Goal: Task Accomplishment & Management: Complete application form

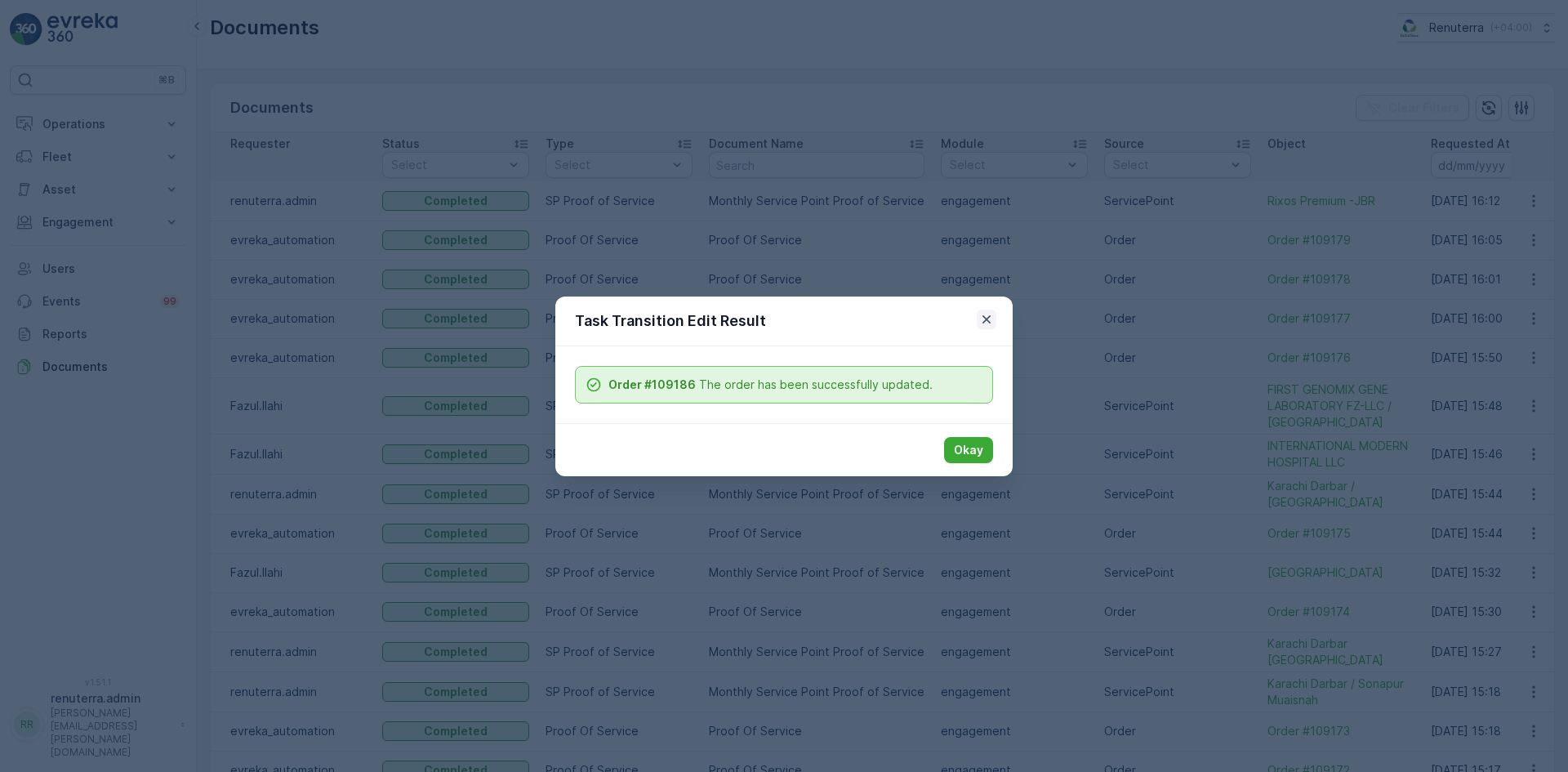
click at [990, 316] on icon "button" at bounding box center [987, 319] width 8 height 8
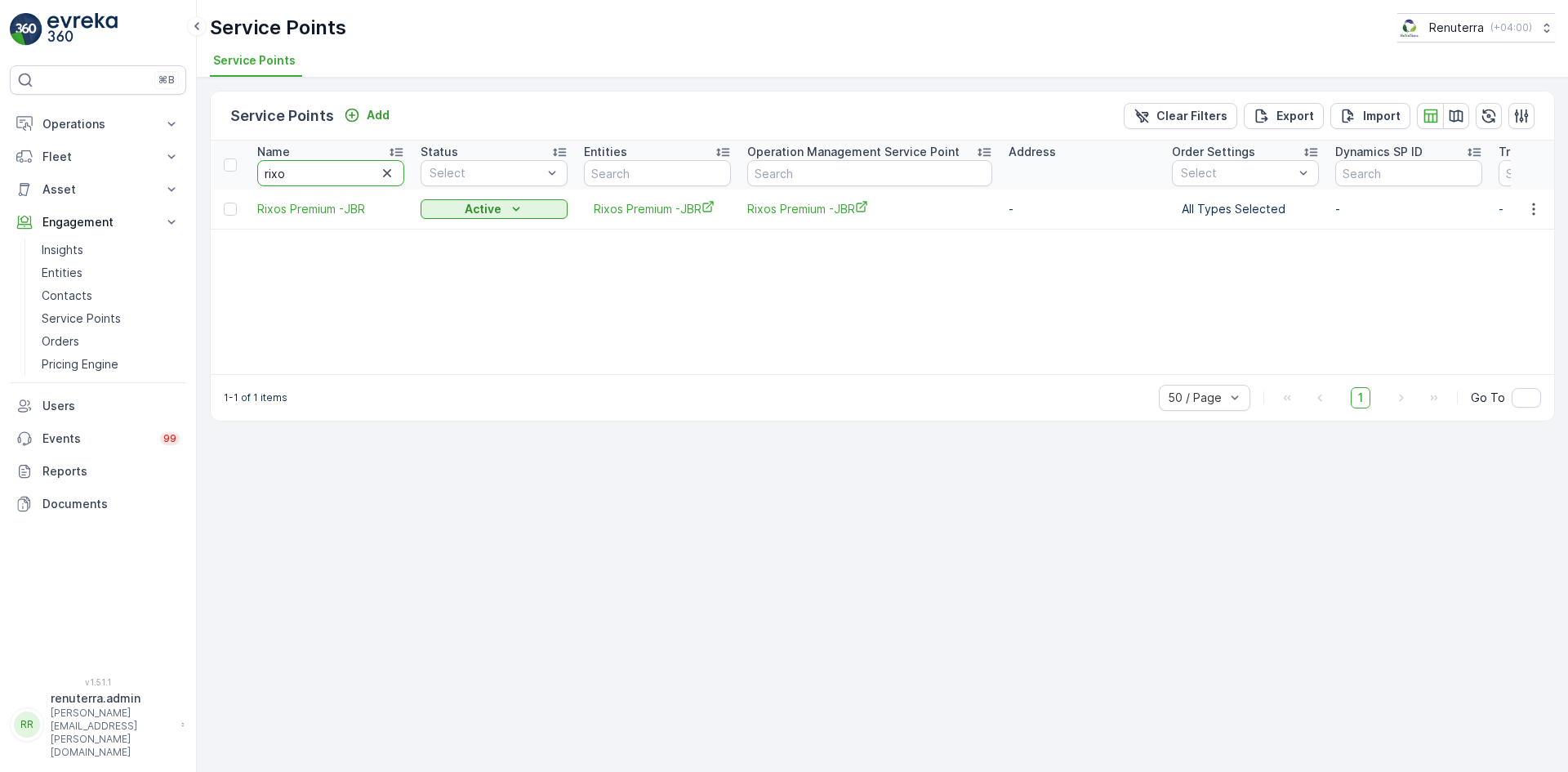
click at [322, 170] on input "rixo" at bounding box center [331, 173] width 147 height 26
type input "r"
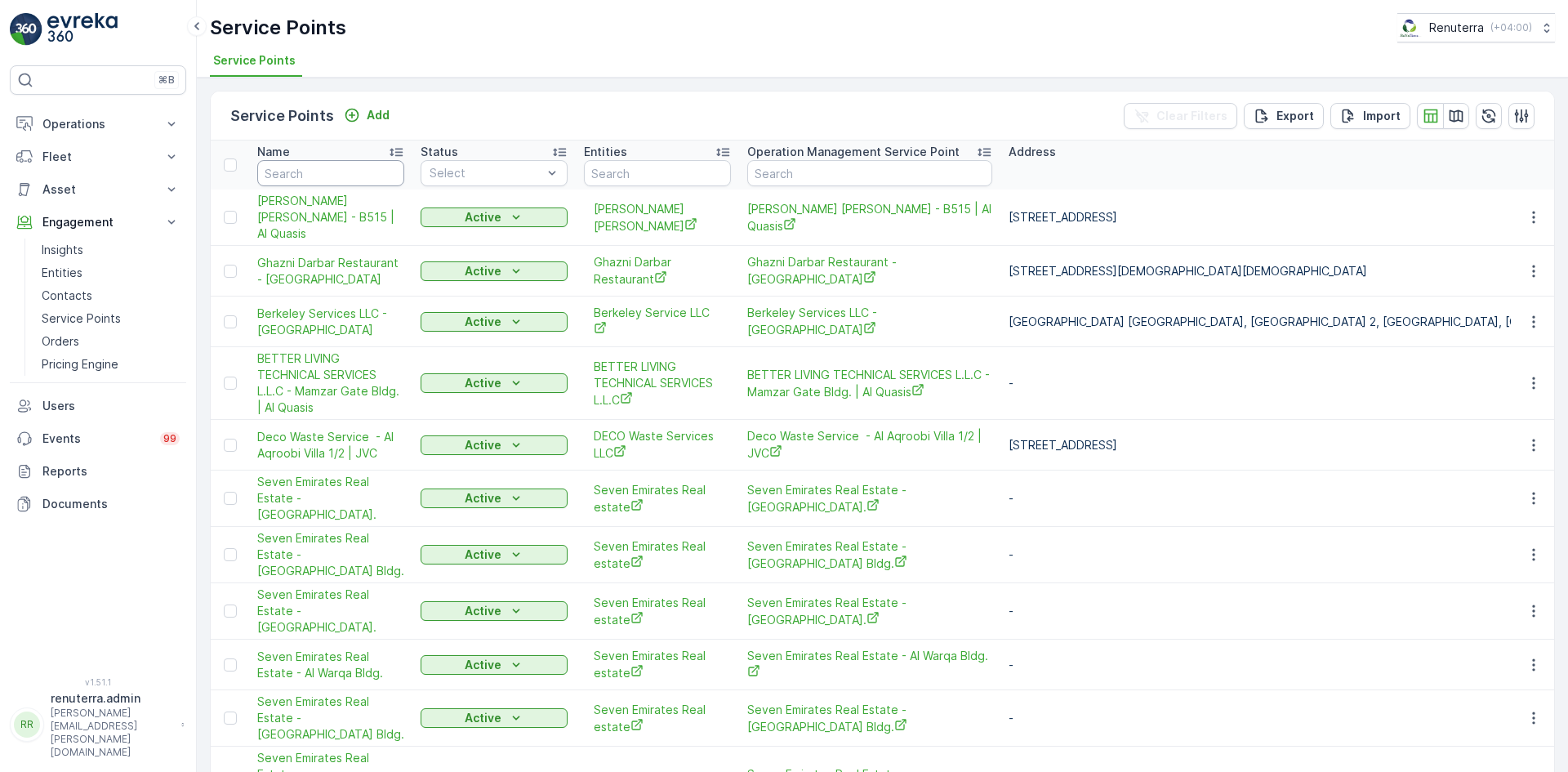
click at [322, 170] on input "text" at bounding box center [331, 173] width 147 height 26
type input "nmc"
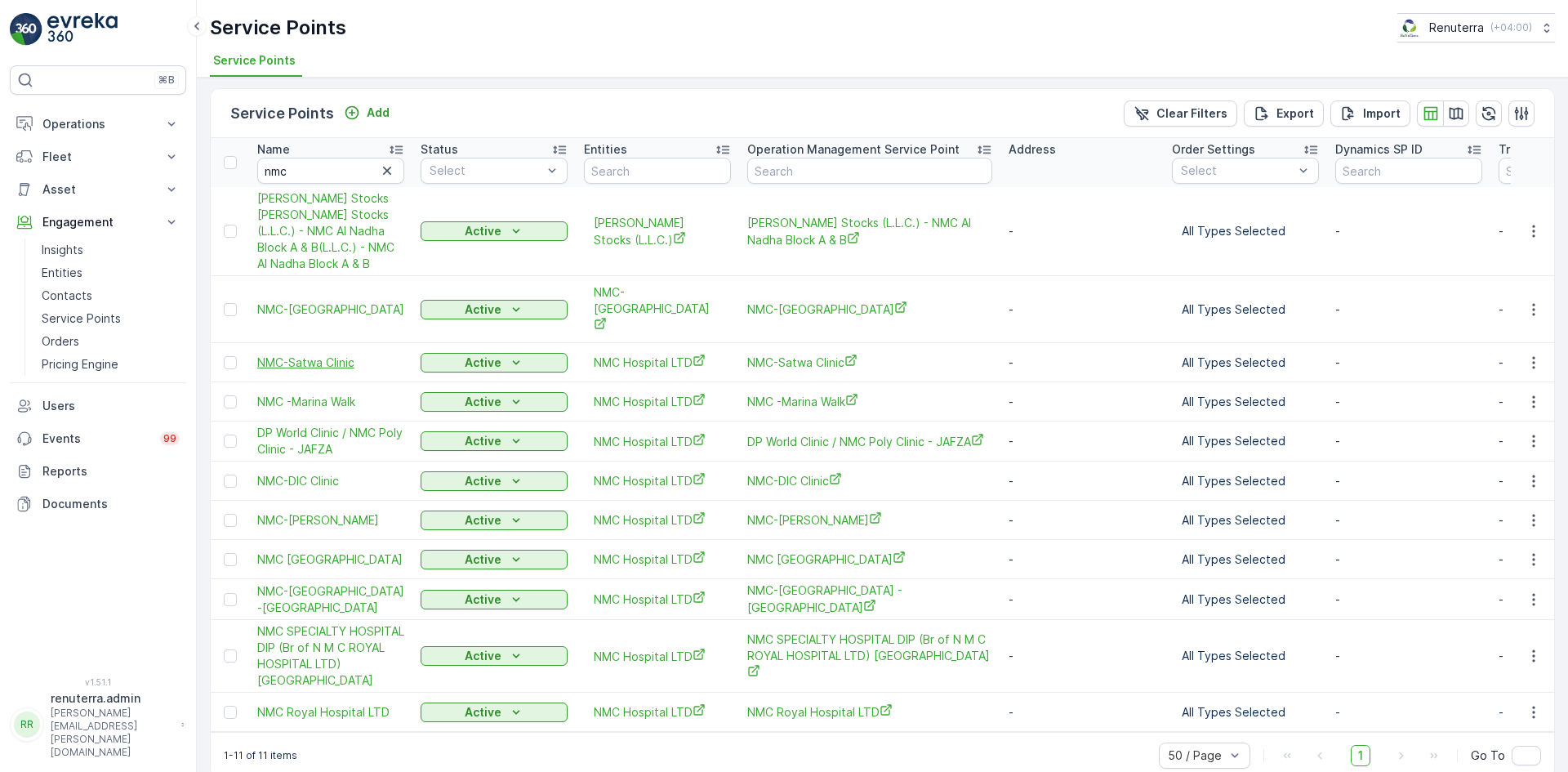
scroll to position [3, 0]
click at [326, 178] on input "nmc" at bounding box center [331, 170] width 147 height 26
type input "n"
type input "ocs"
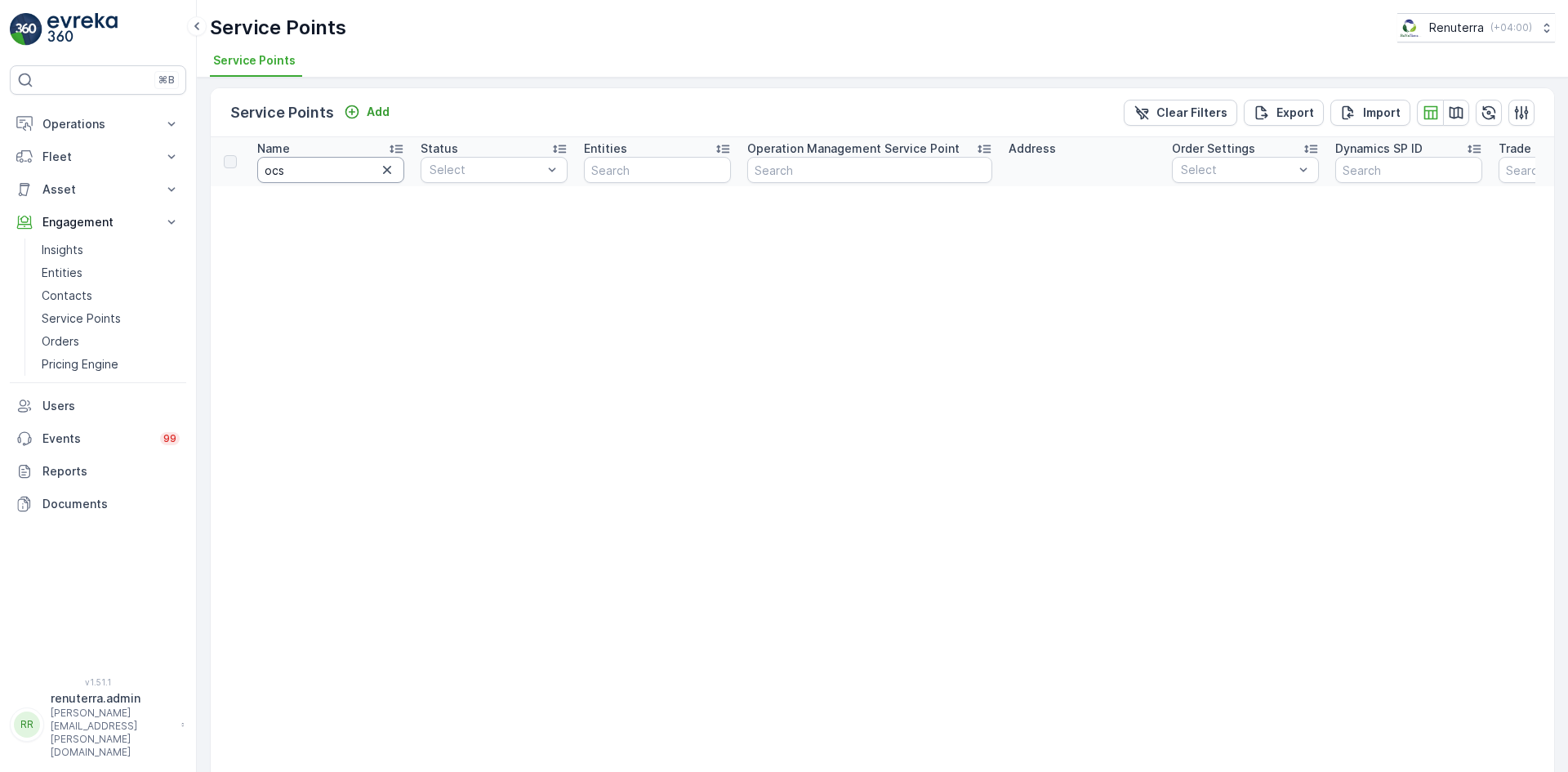
click at [296, 167] on input "ocs" at bounding box center [331, 170] width 147 height 26
type input "o"
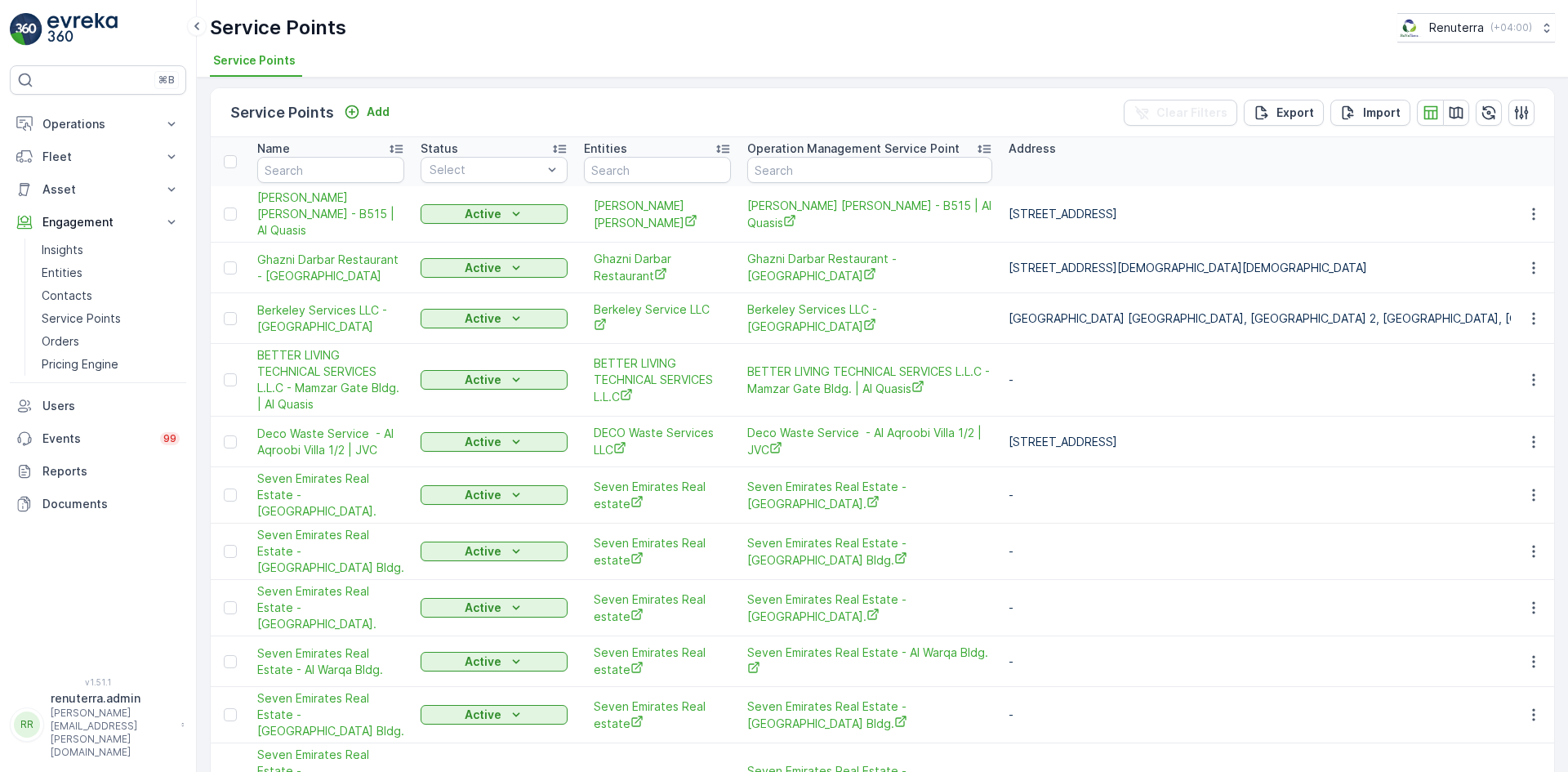
click at [253, 187] on td "Hussain Nasser Ahmad Lootah - B515 | Al Quasis" at bounding box center [331, 214] width 164 height 56
click at [273, 174] on input "text" at bounding box center [331, 170] width 147 height 26
type input "comos"
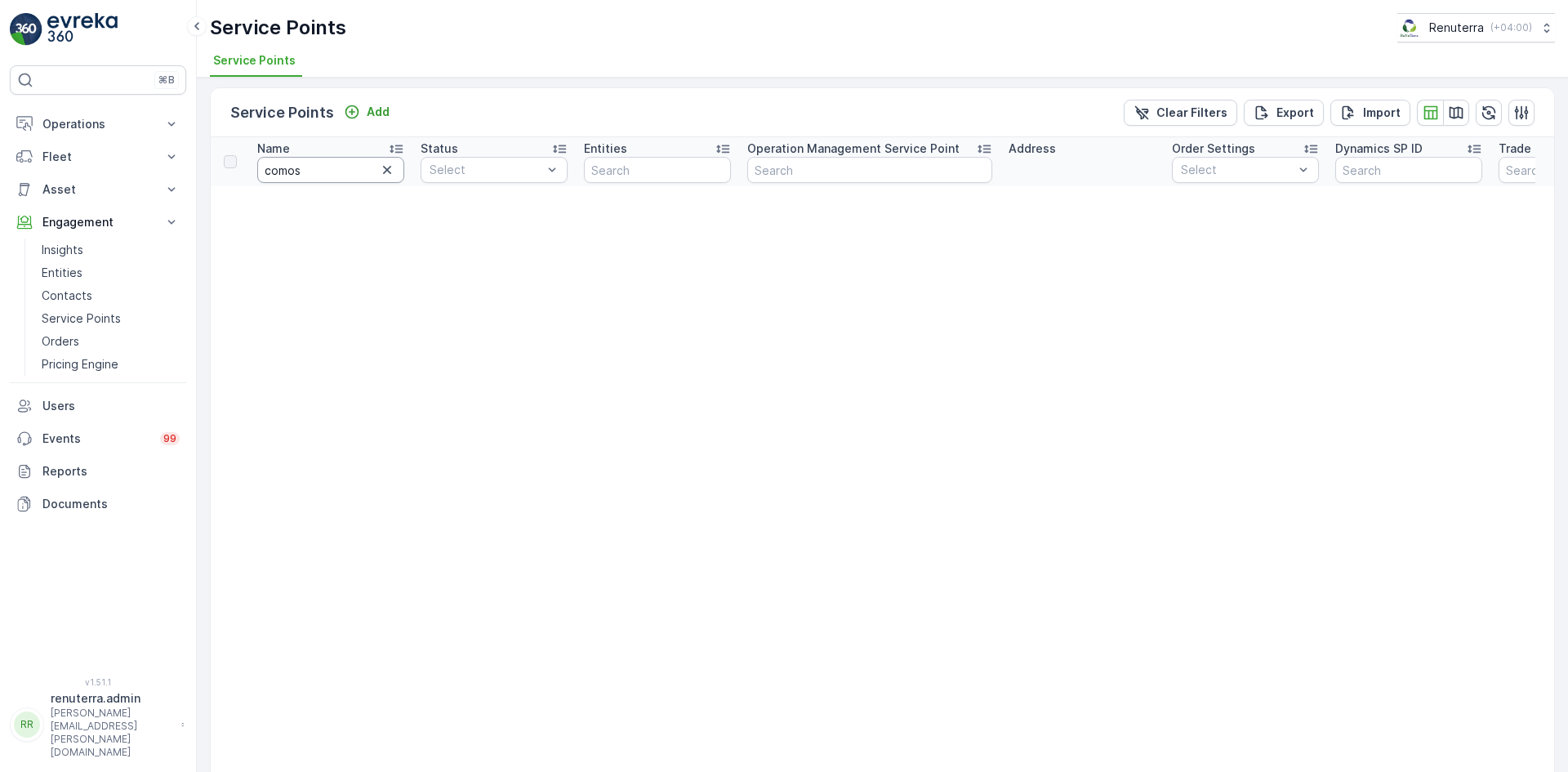
click at [333, 176] on input "comos" at bounding box center [331, 170] width 147 height 26
type input "com"
click at [277, 170] on input "com" at bounding box center [331, 170] width 147 height 26
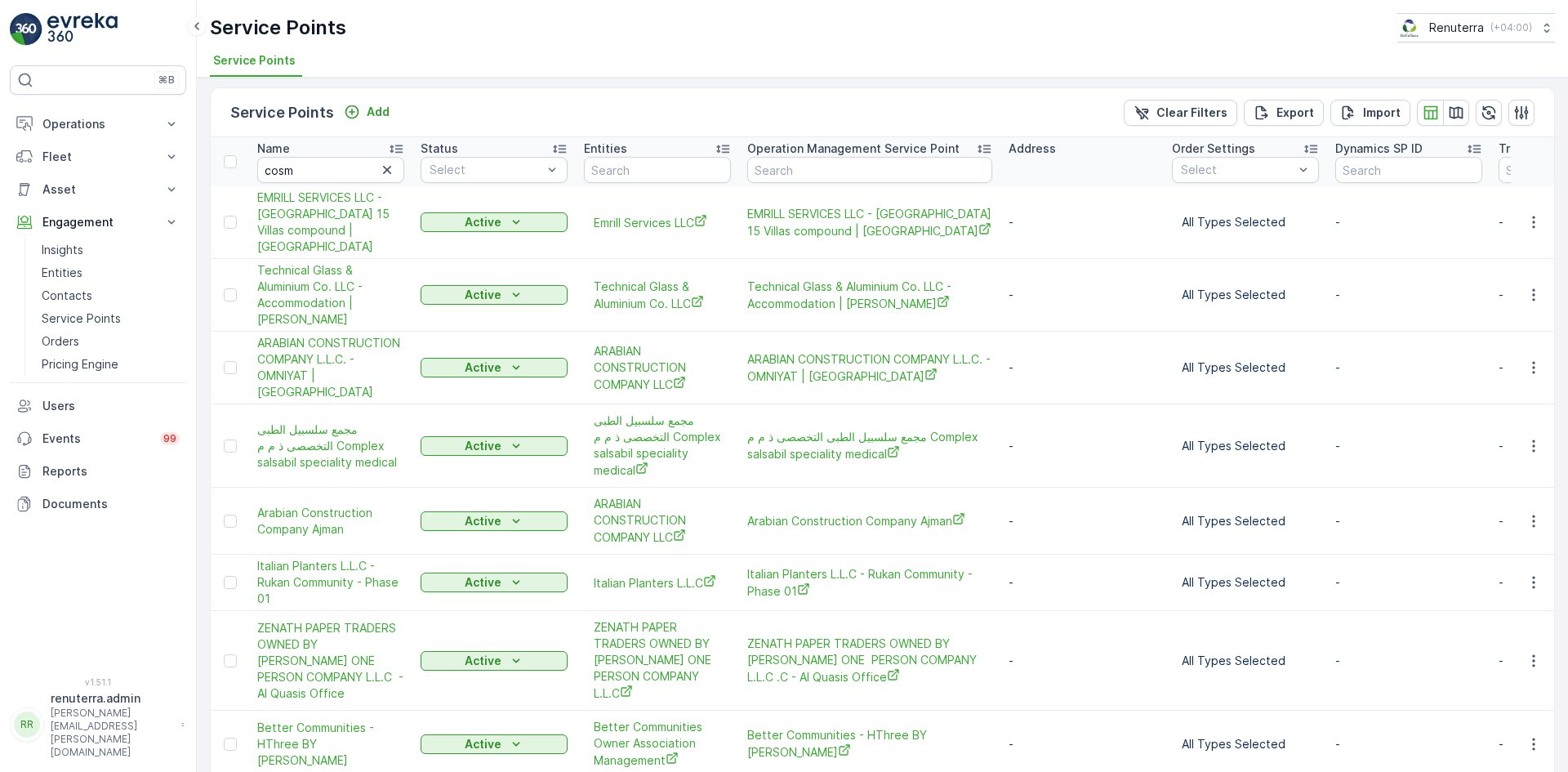
type input "com"
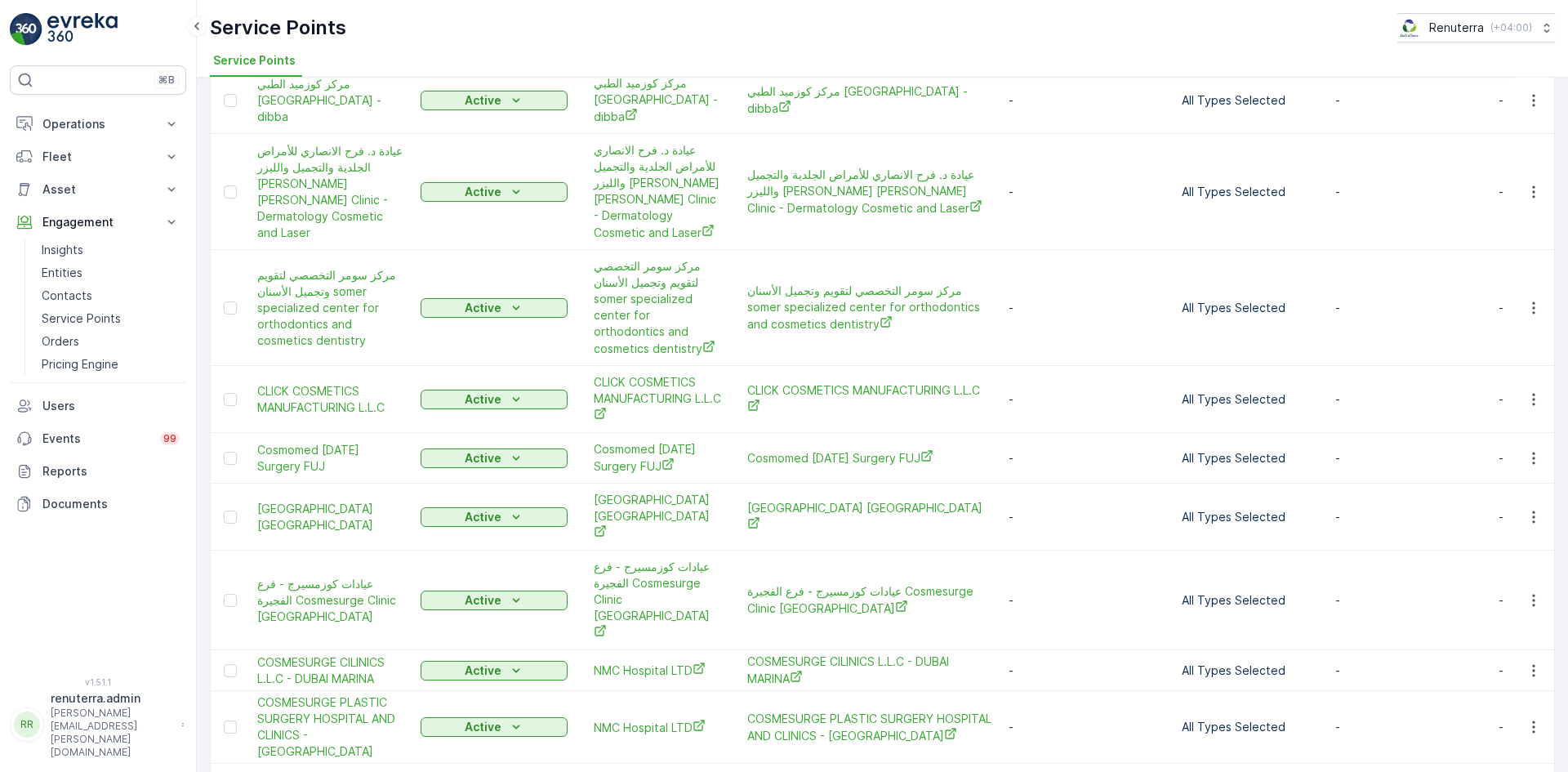
scroll to position [124, 0]
click at [1532, 717] on icon "button" at bounding box center [1533, 725] width 16 height 16
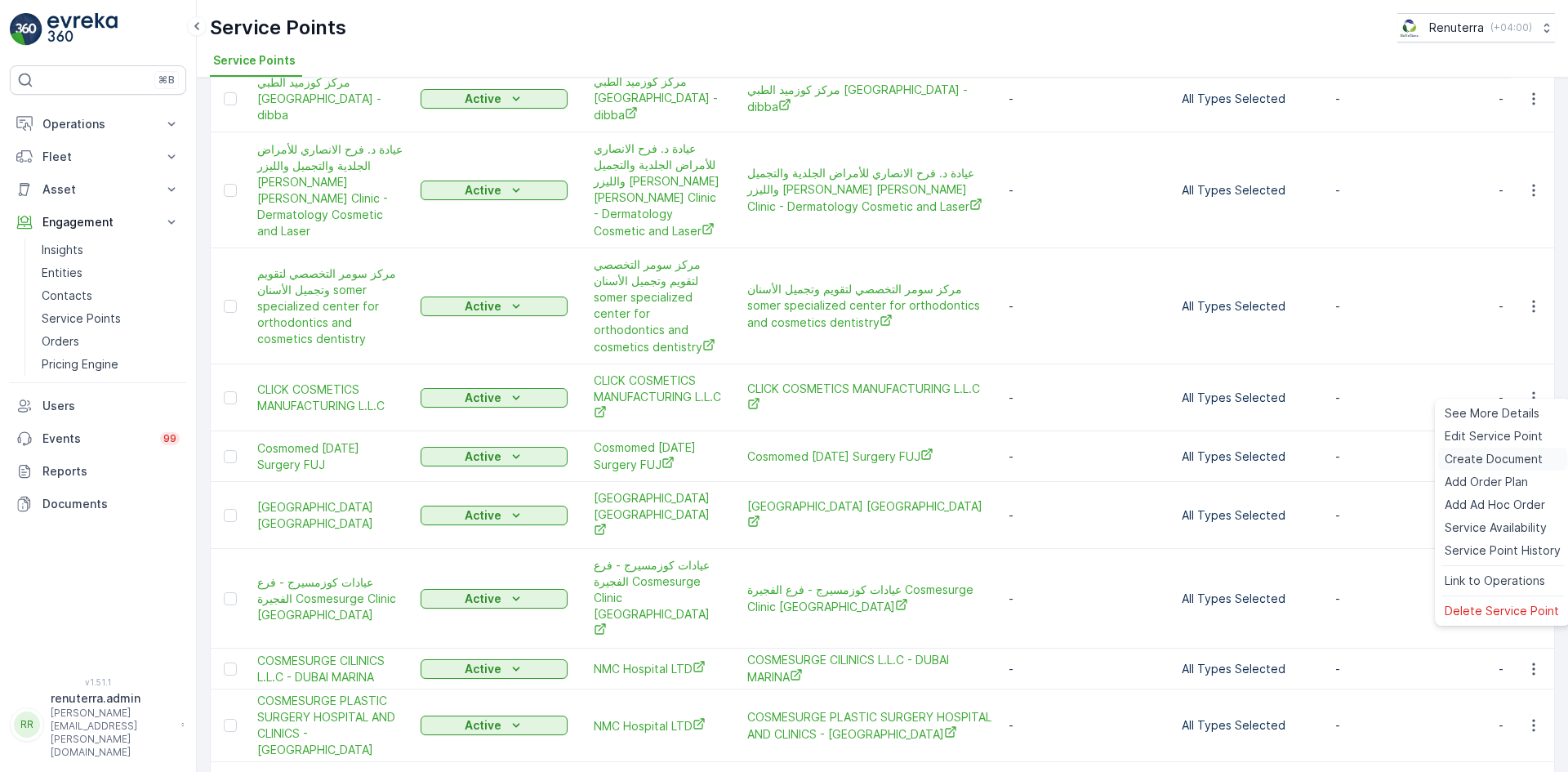
click at [1481, 449] on div "Create Document" at bounding box center [1503, 458] width 129 height 23
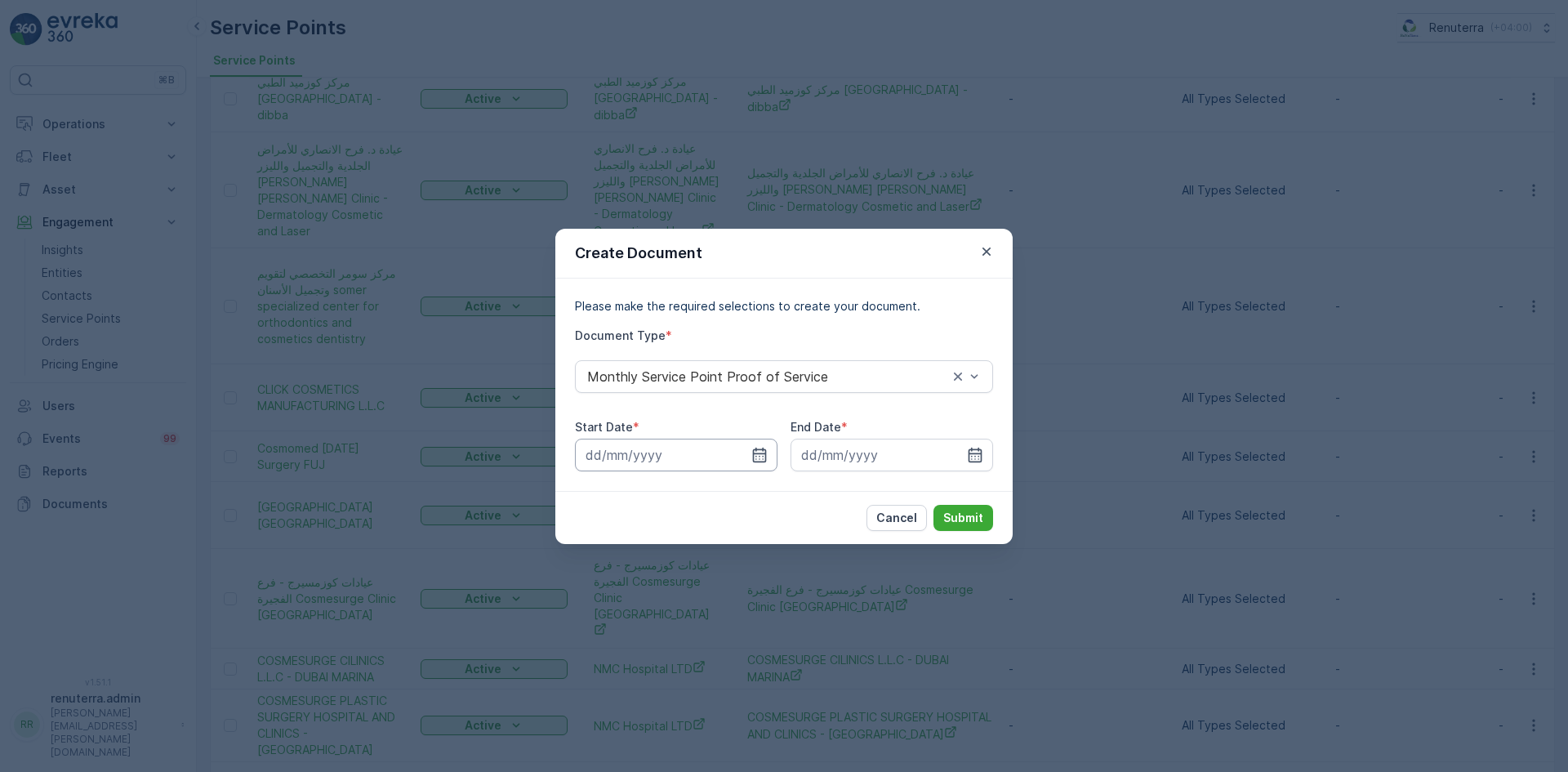
drag, startPoint x: 756, startPoint y: 453, endPoint x: 756, endPoint y: 469, distance: 16.0
click at [756, 454] on icon "button" at bounding box center [758, 454] width 16 height 16
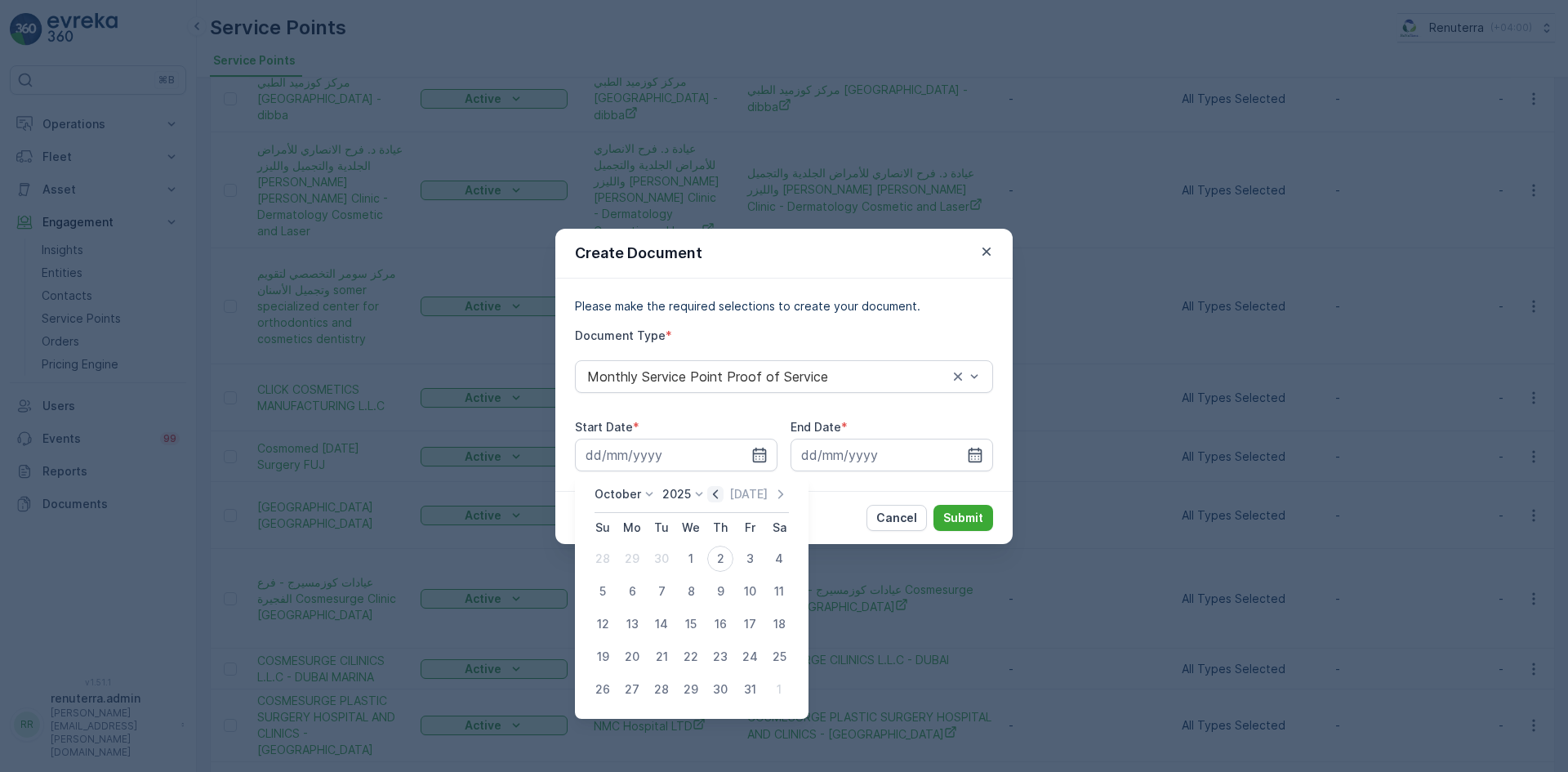
click at [715, 492] on icon "button" at bounding box center [715, 493] width 16 height 16
drag, startPoint x: 631, startPoint y: 566, endPoint x: 689, endPoint y: 535, distance: 65.8
click at [633, 563] on div "1" at bounding box center [632, 558] width 26 height 26
type input "01.09.2025"
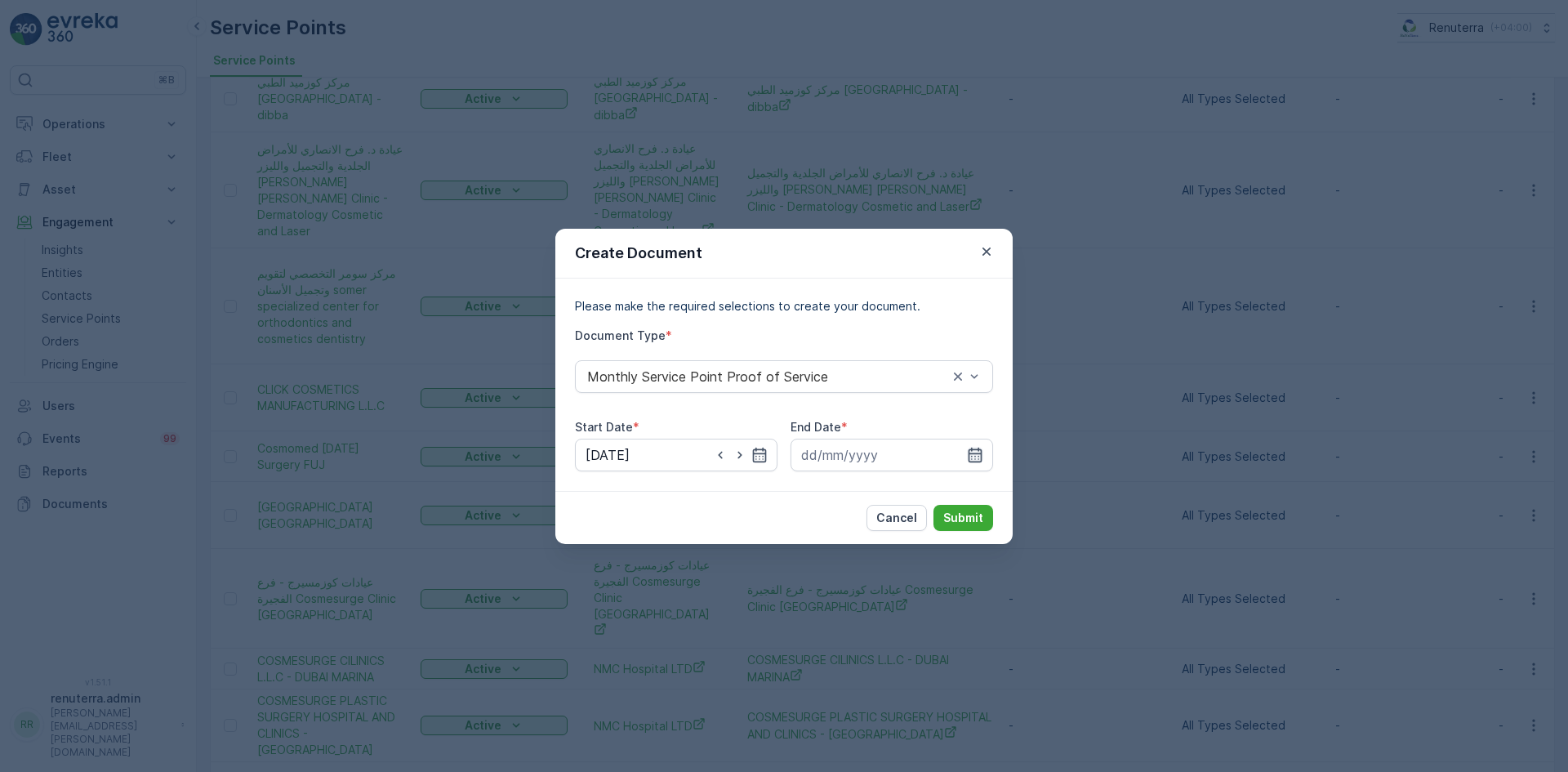
click at [968, 453] on icon "button" at bounding box center [974, 454] width 16 height 16
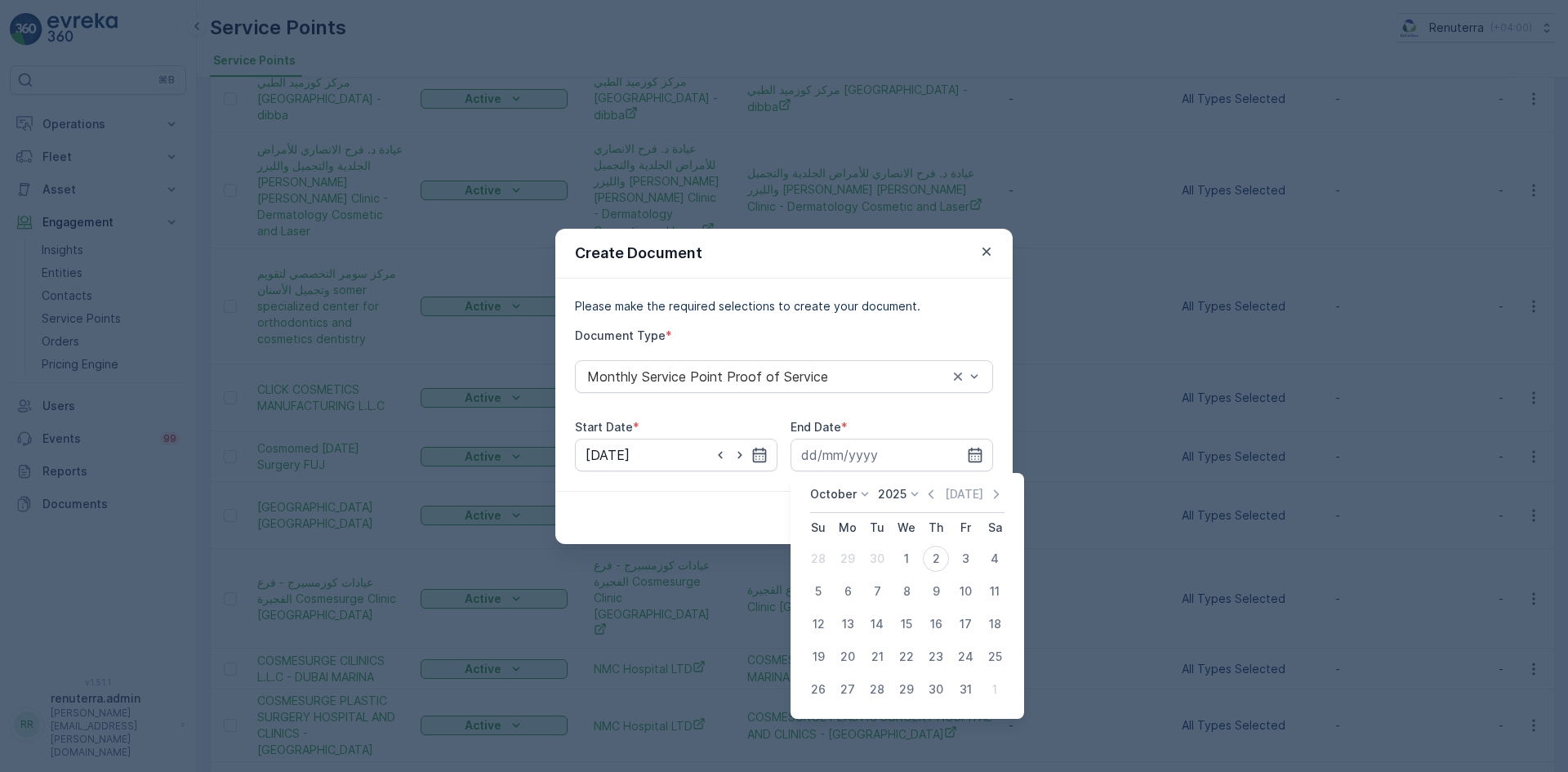
drag, startPoint x: 935, startPoint y: 493, endPoint x: 893, endPoint y: 535, distance: 59.4
click at [932, 498] on icon "button" at bounding box center [930, 493] width 16 height 16
click at [878, 683] on div "30" at bounding box center [877, 689] width 26 height 26
type input "30.09.2025"
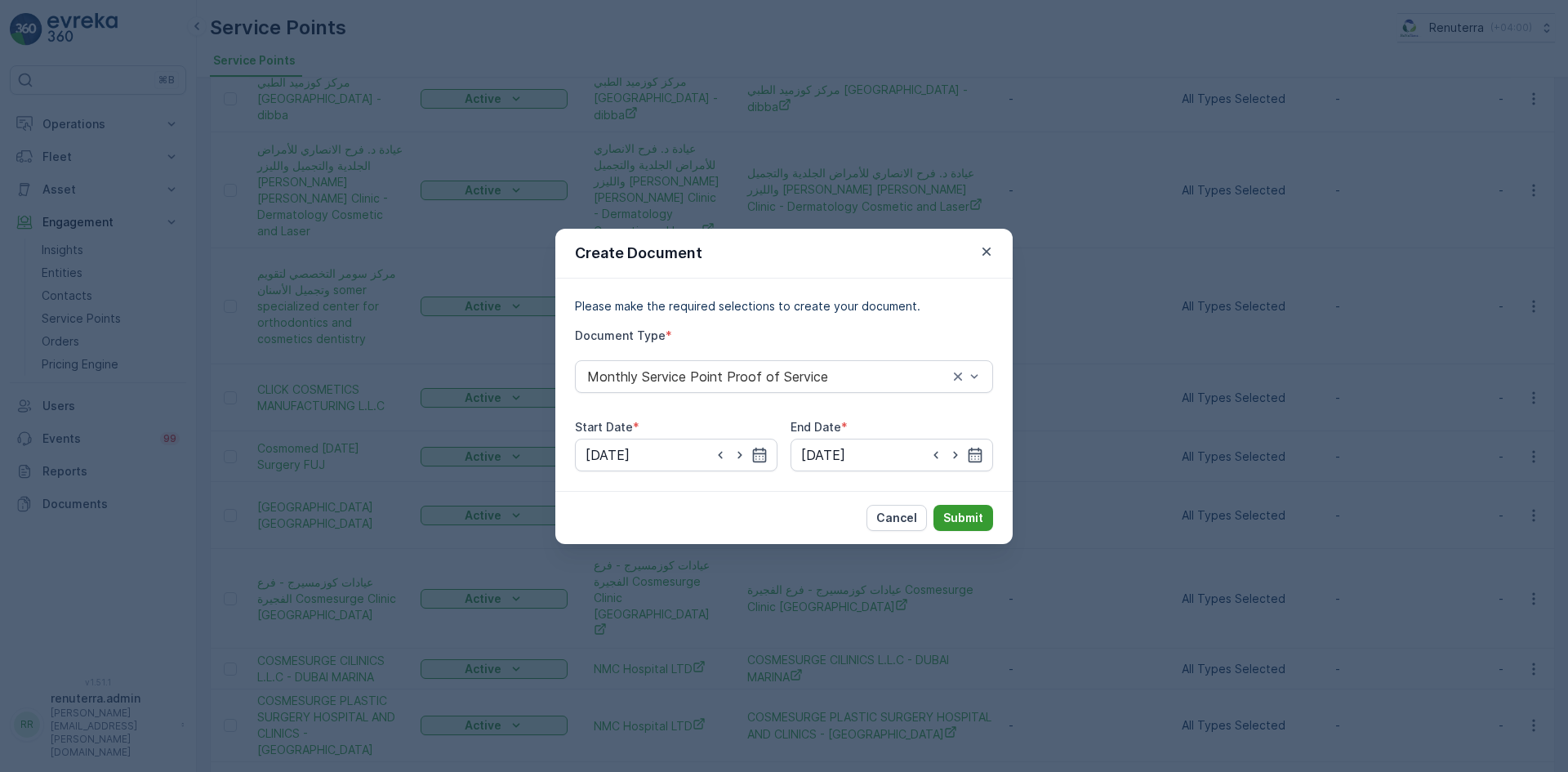
click at [960, 514] on p "Submit" at bounding box center [963, 517] width 40 height 16
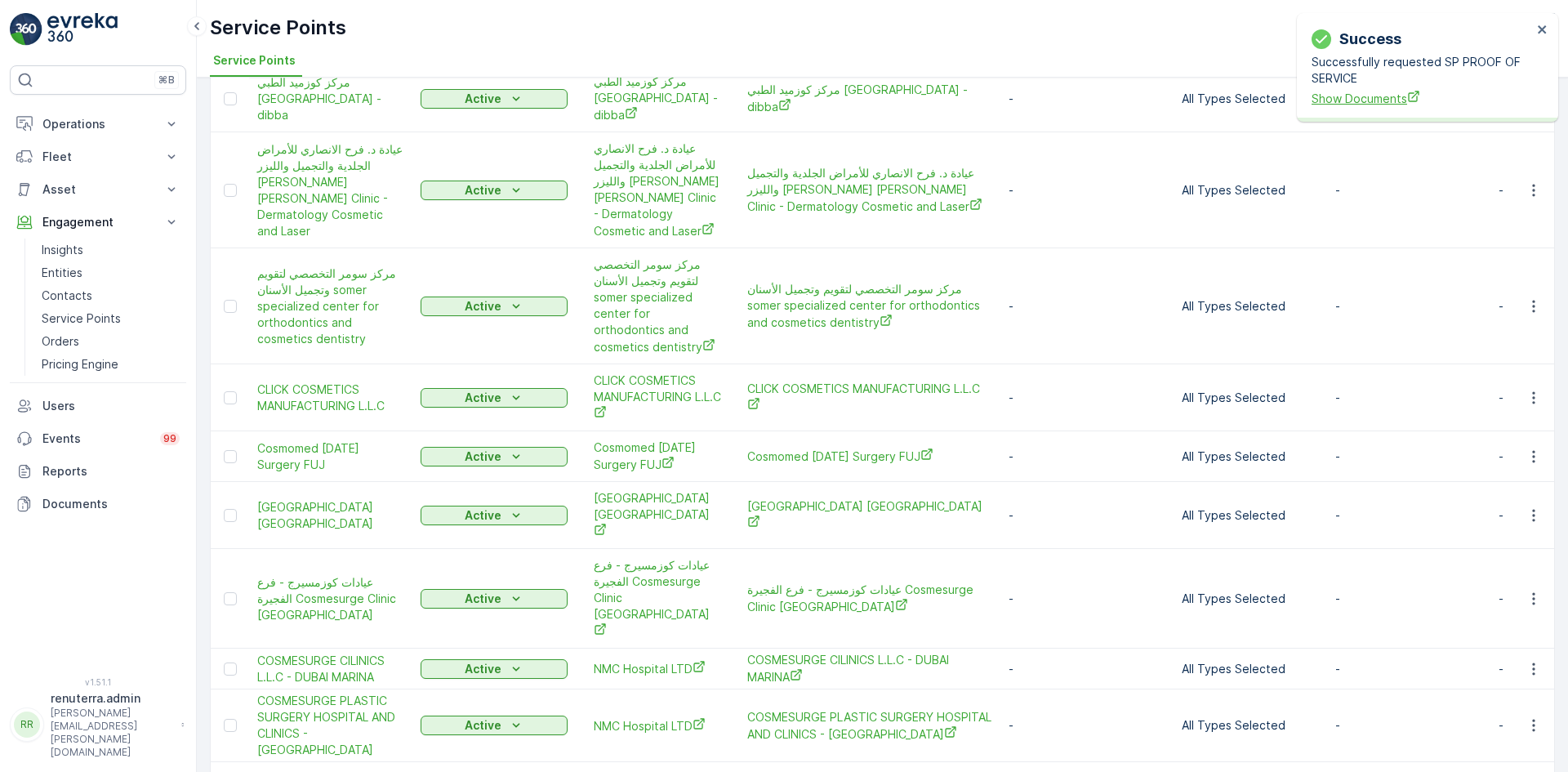
click at [1362, 99] on span "Show Documents" at bounding box center [1421, 98] width 221 height 17
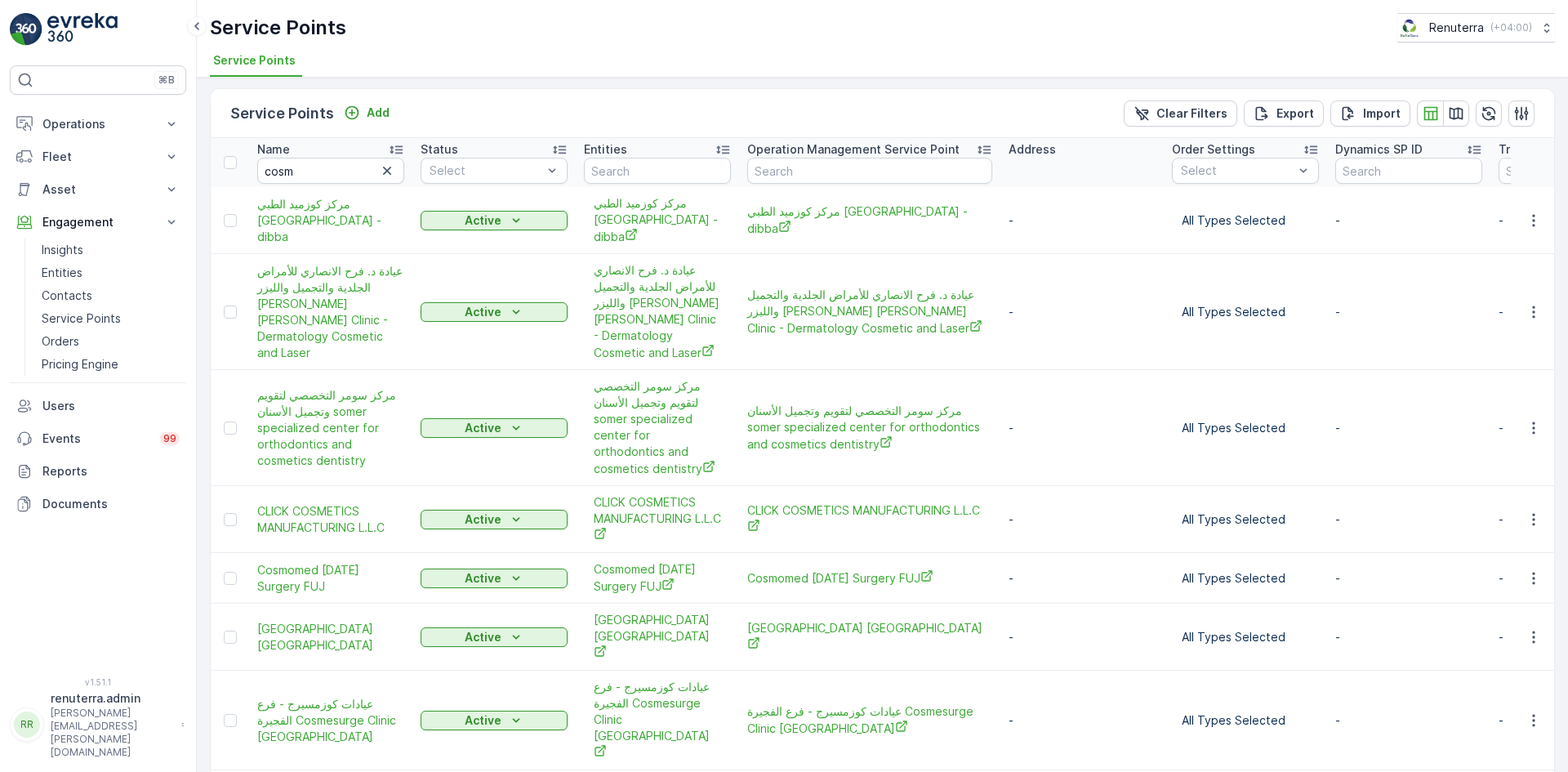
scroll to position [0, 0]
paste input "COSMESURGE CLINIC LLC"
drag, startPoint x: 299, startPoint y: 177, endPoint x: 242, endPoint y: 174, distance: 57.1
click at [243, 175] on tr "Name cosm Status Select Entities Operation Management Service Point Address Ord…" at bounding box center [1287, 164] width 2154 height 49
type input "COSMESURGE CLINIC LLC"
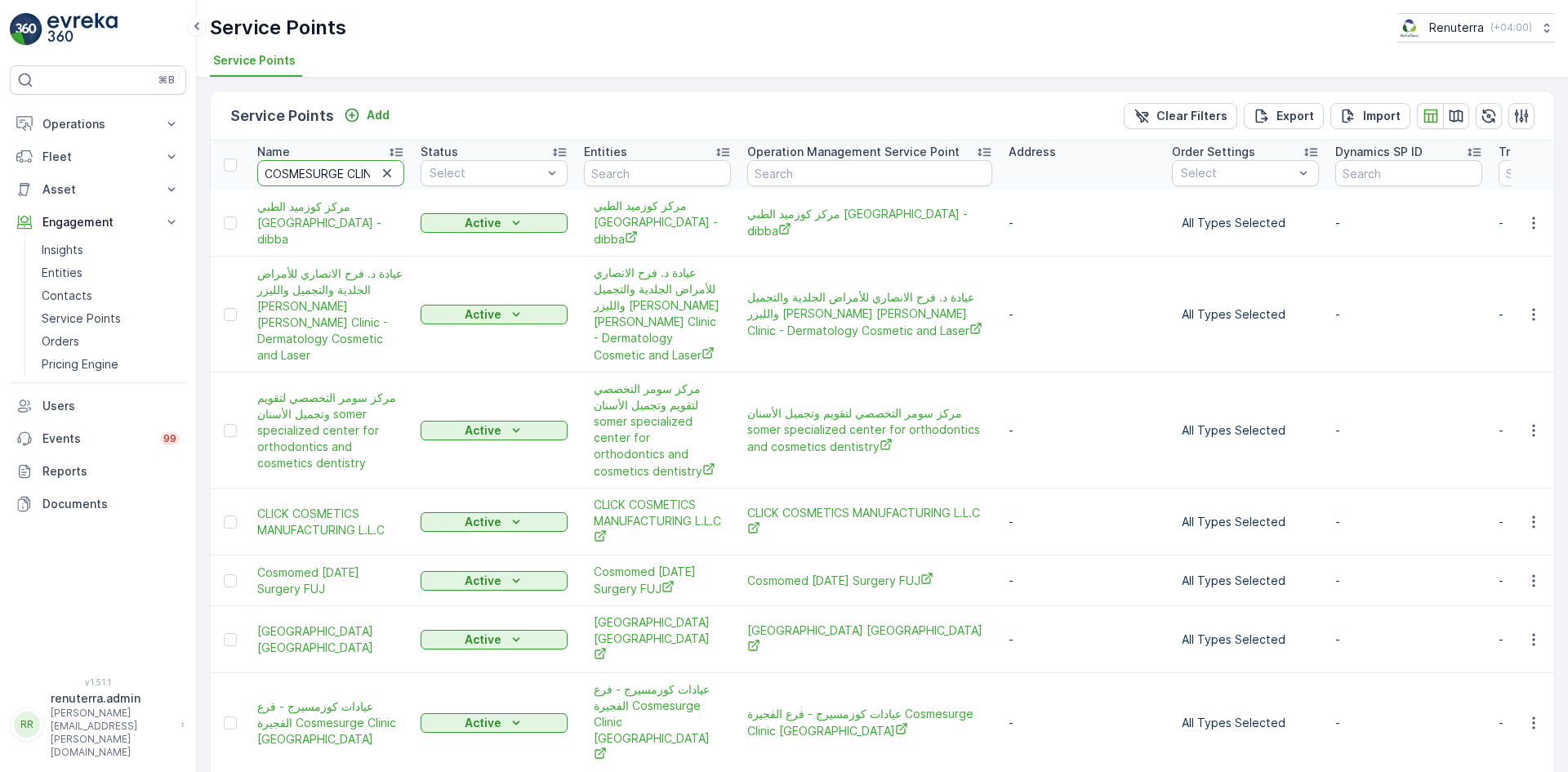
scroll to position [0, 43]
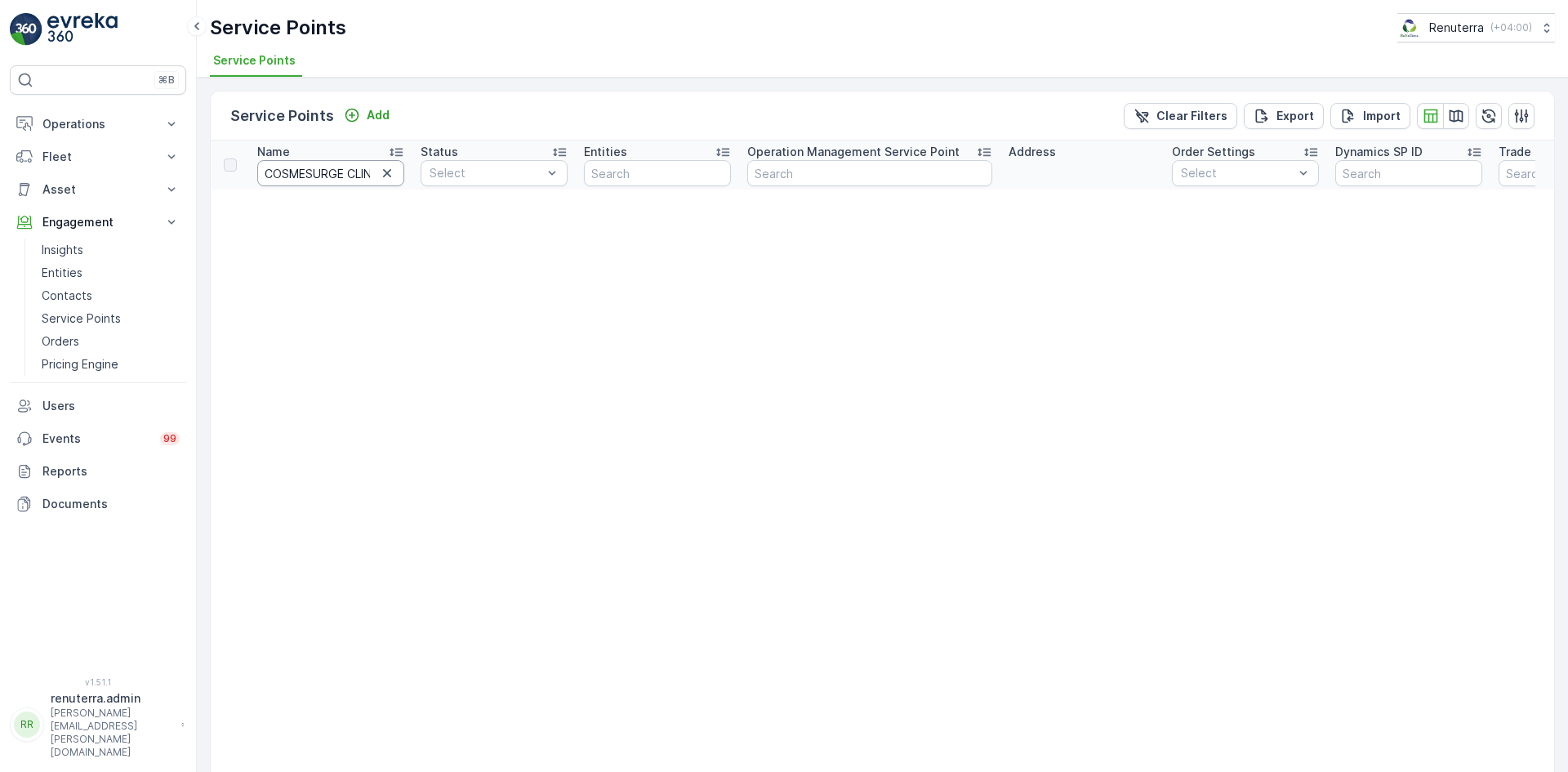
click at [365, 171] on input "COSMESURGE CLINIC LLC" at bounding box center [331, 173] width 147 height 26
click at [376, 176] on input "COSMESURGE CLINIC LLC" at bounding box center [331, 173] width 147 height 26
type input "COSMESURGE"
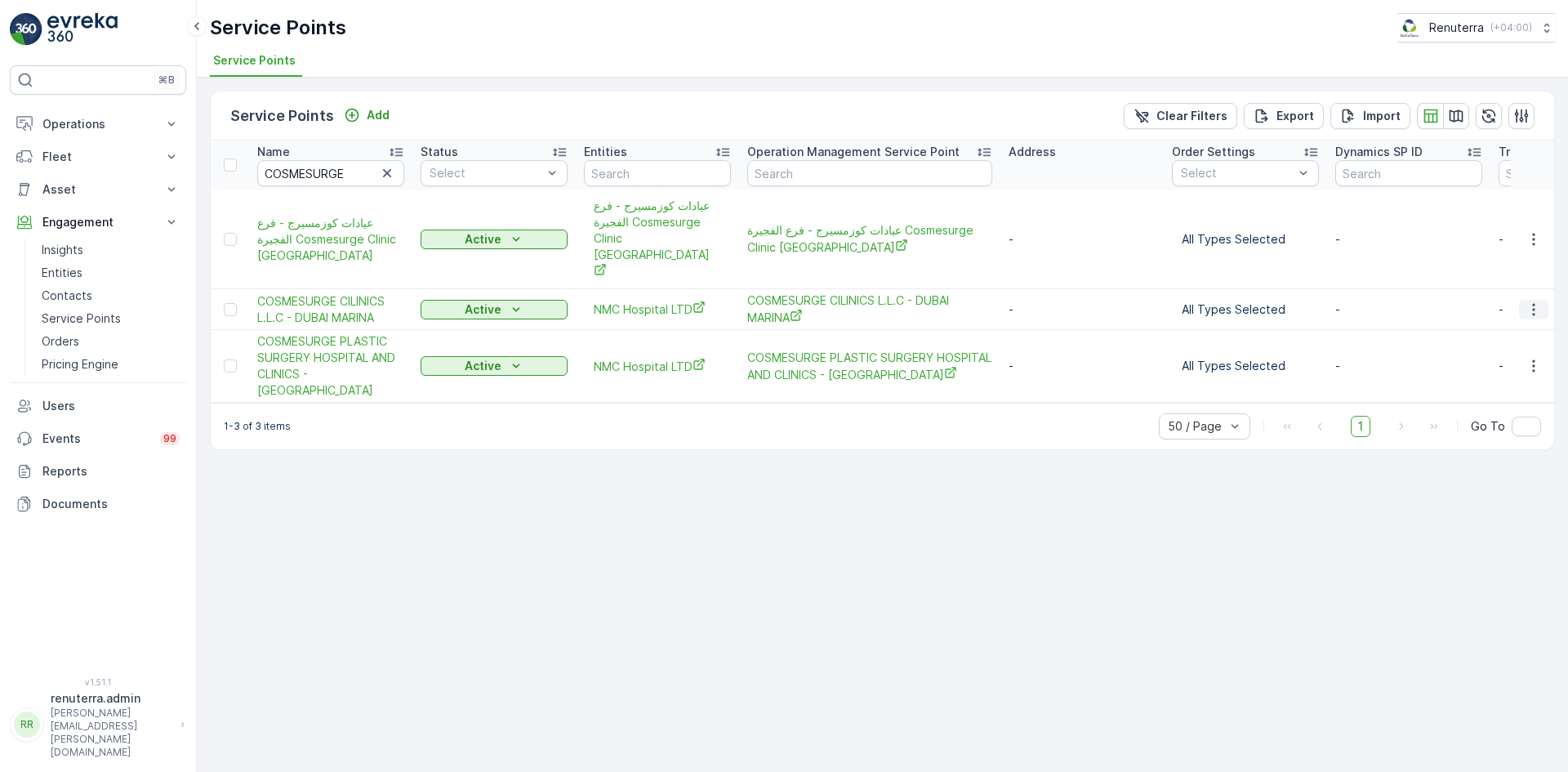
click at [1531, 301] on icon "button" at bounding box center [1533, 309] width 16 height 16
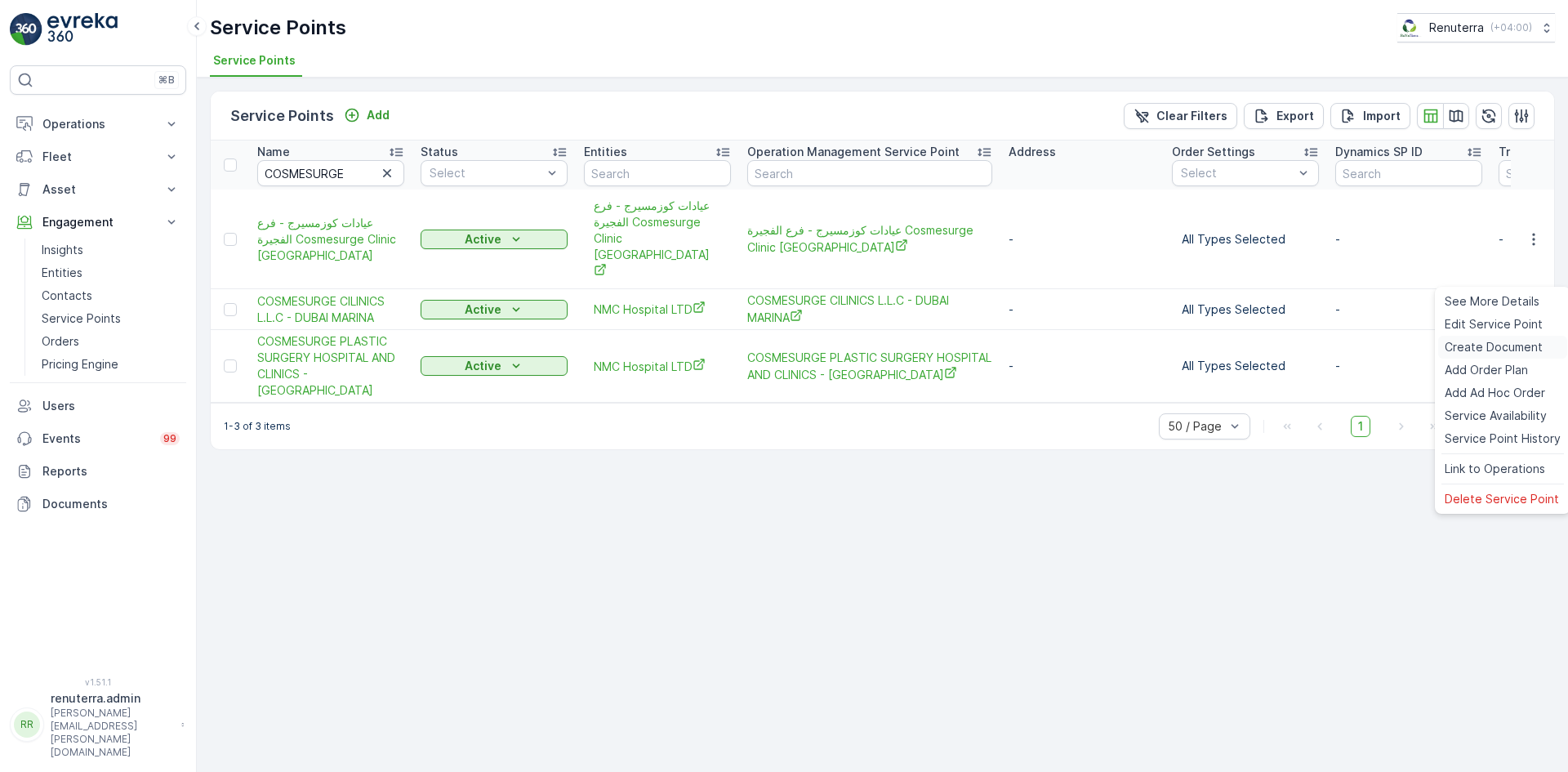
click at [1478, 355] on div "Create Document" at bounding box center [1503, 347] width 129 height 23
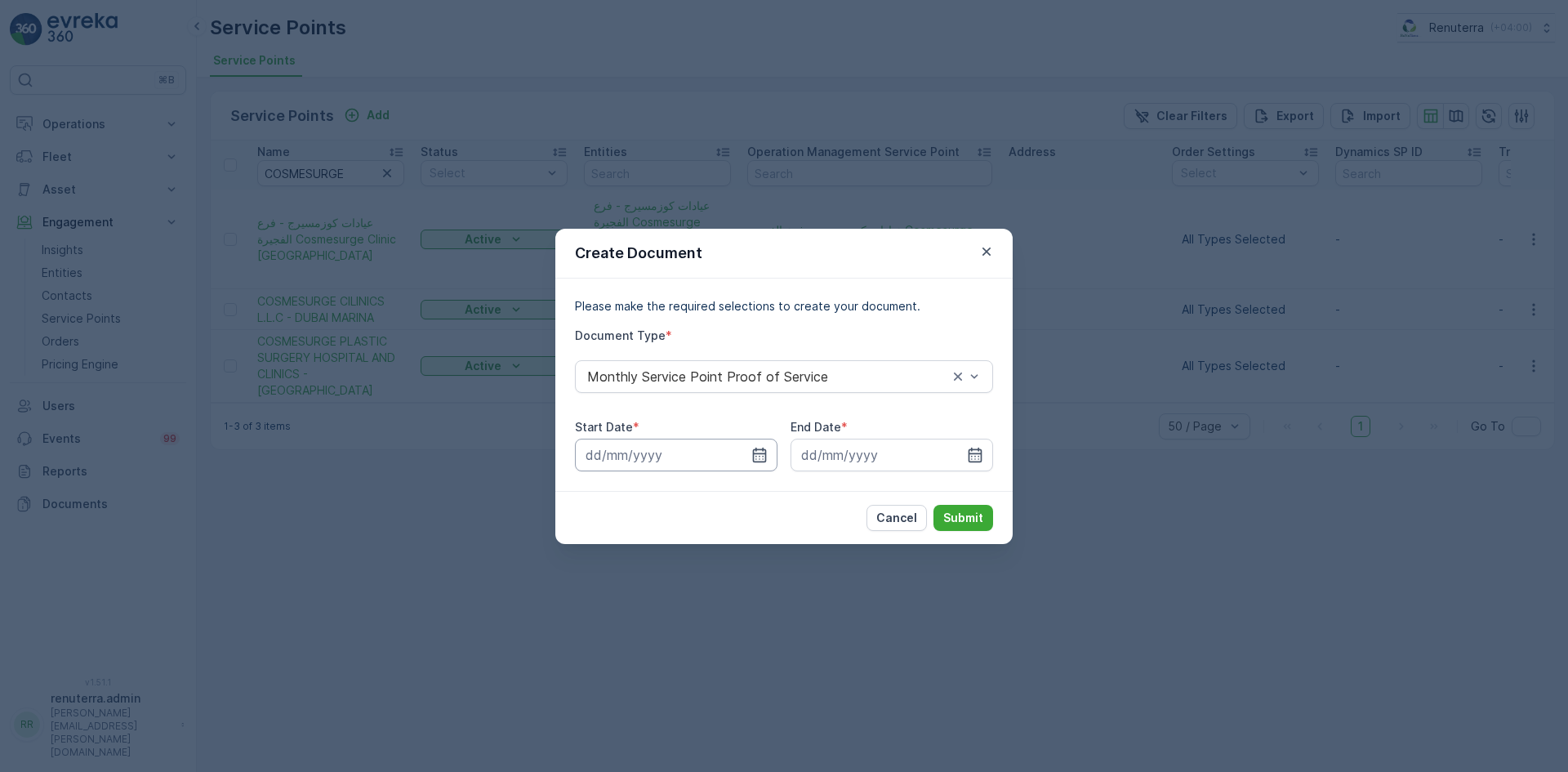
click at [755, 464] on input at bounding box center [675, 455] width 202 height 33
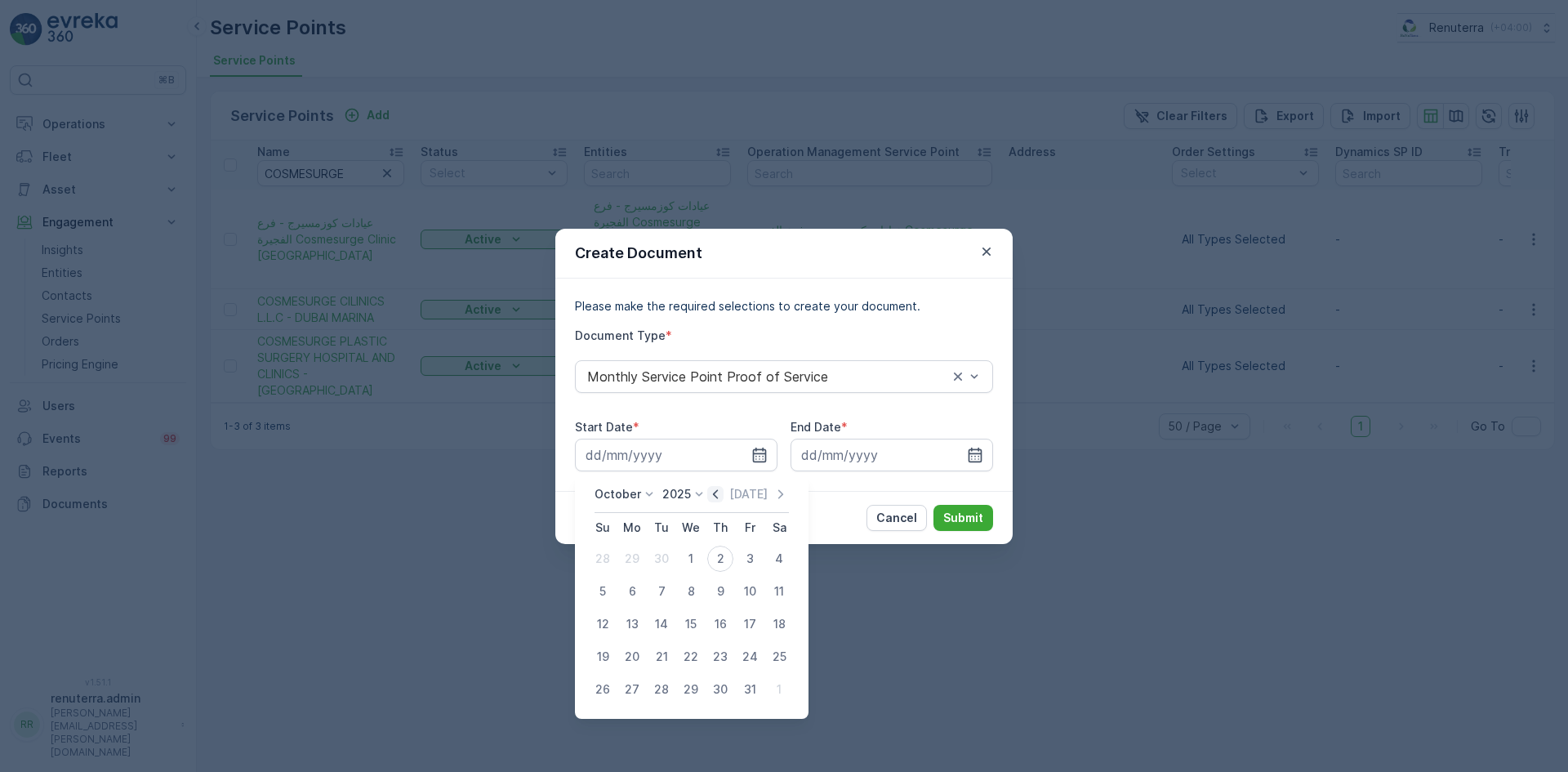
click at [718, 492] on icon "button" at bounding box center [715, 493] width 16 height 16
click at [635, 556] on div "1" at bounding box center [632, 558] width 26 height 26
type input "01.09.2025"
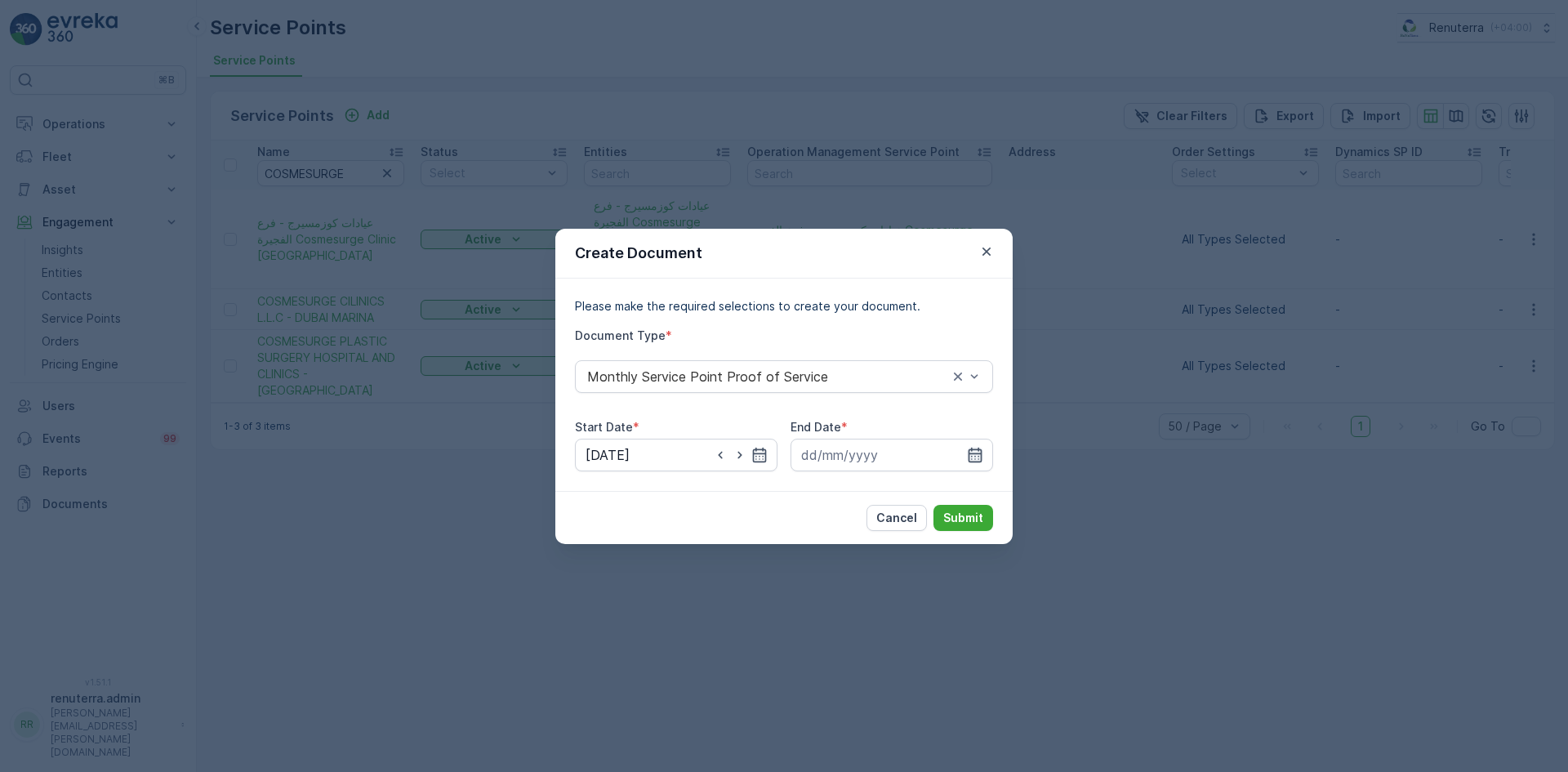
click at [970, 457] on icon "button" at bounding box center [974, 454] width 16 height 16
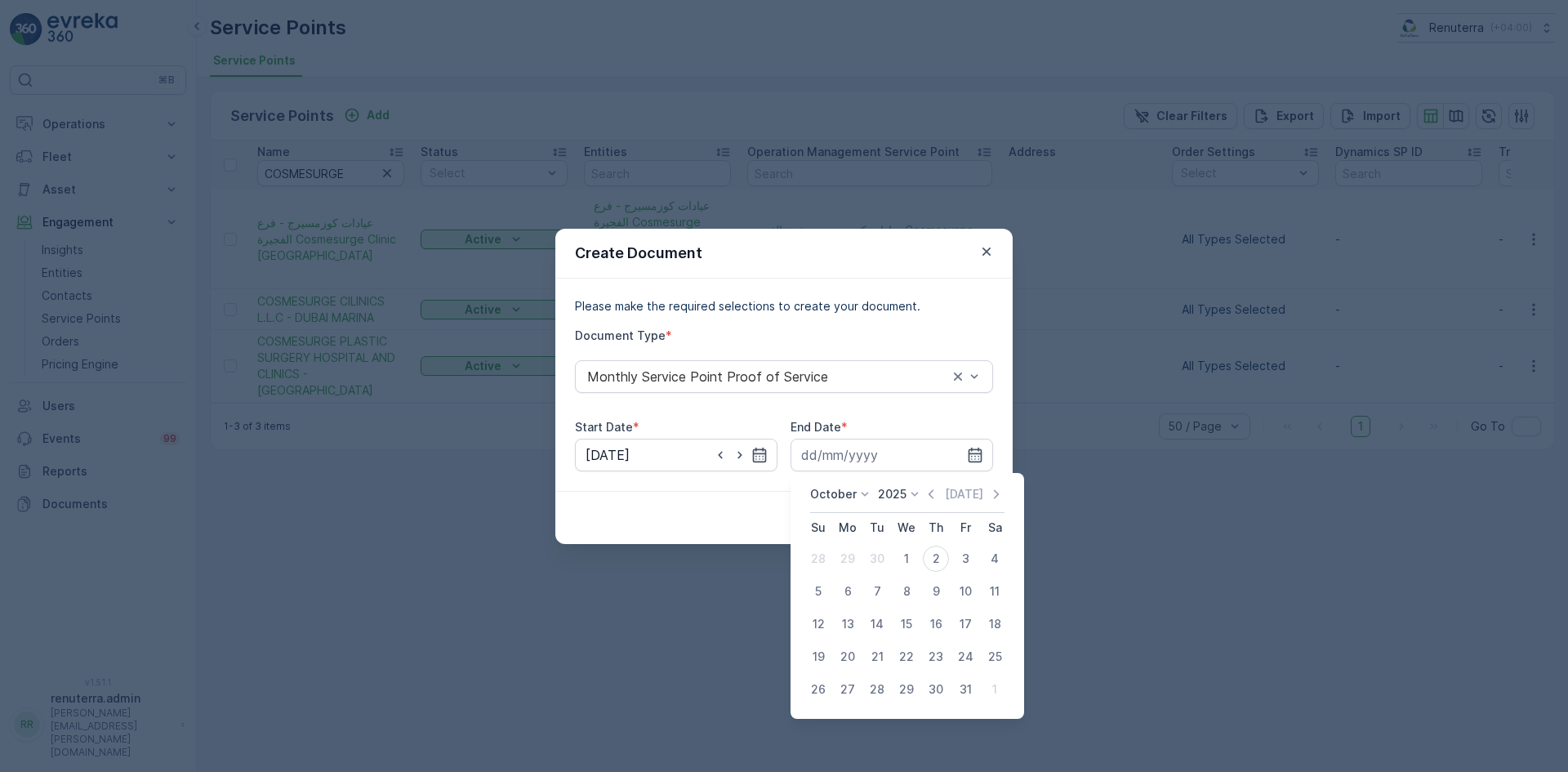
click at [959, 695] on div "31" at bounding box center [965, 689] width 26 height 26
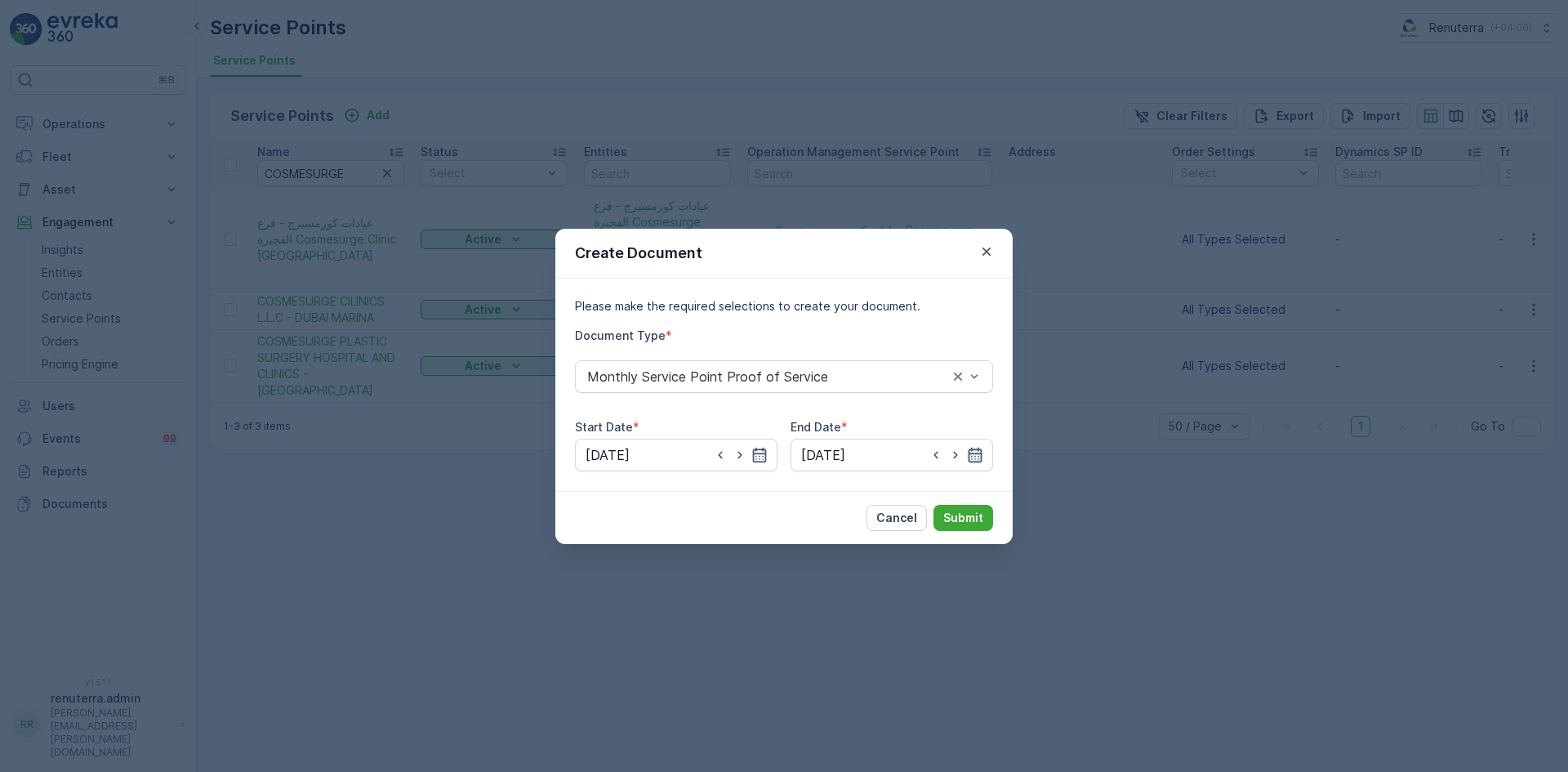
click at [976, 453] on icon "button" at bounding box center [974, 454] width 16 height 16
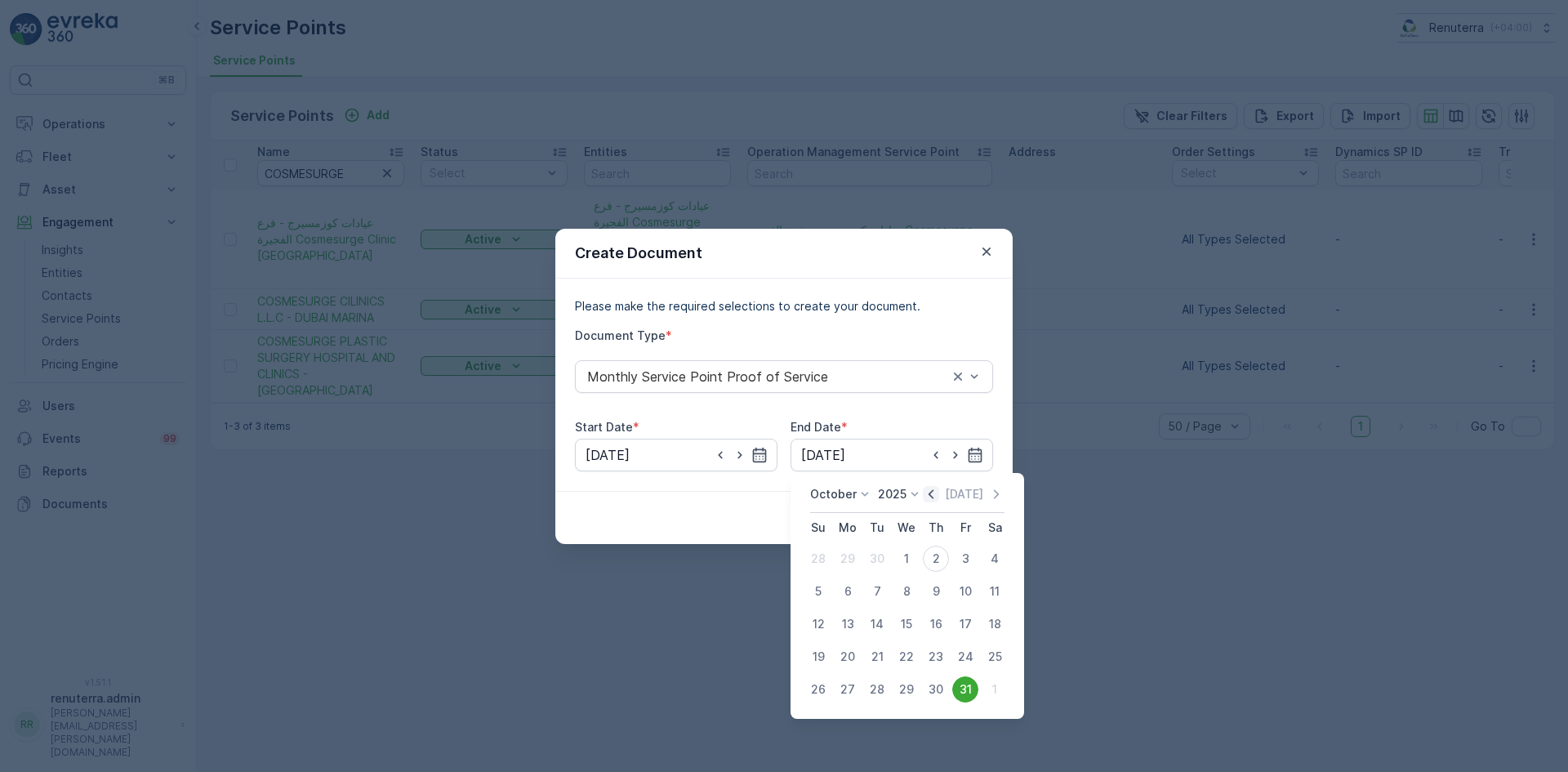
click at [933, 497] on icon "button" at bounding box center [930, 493] width 16 height 16
click at [867, 695] on div "30" at bounding box center [877, 689] width 26 height 26
type input "30.09.2025"
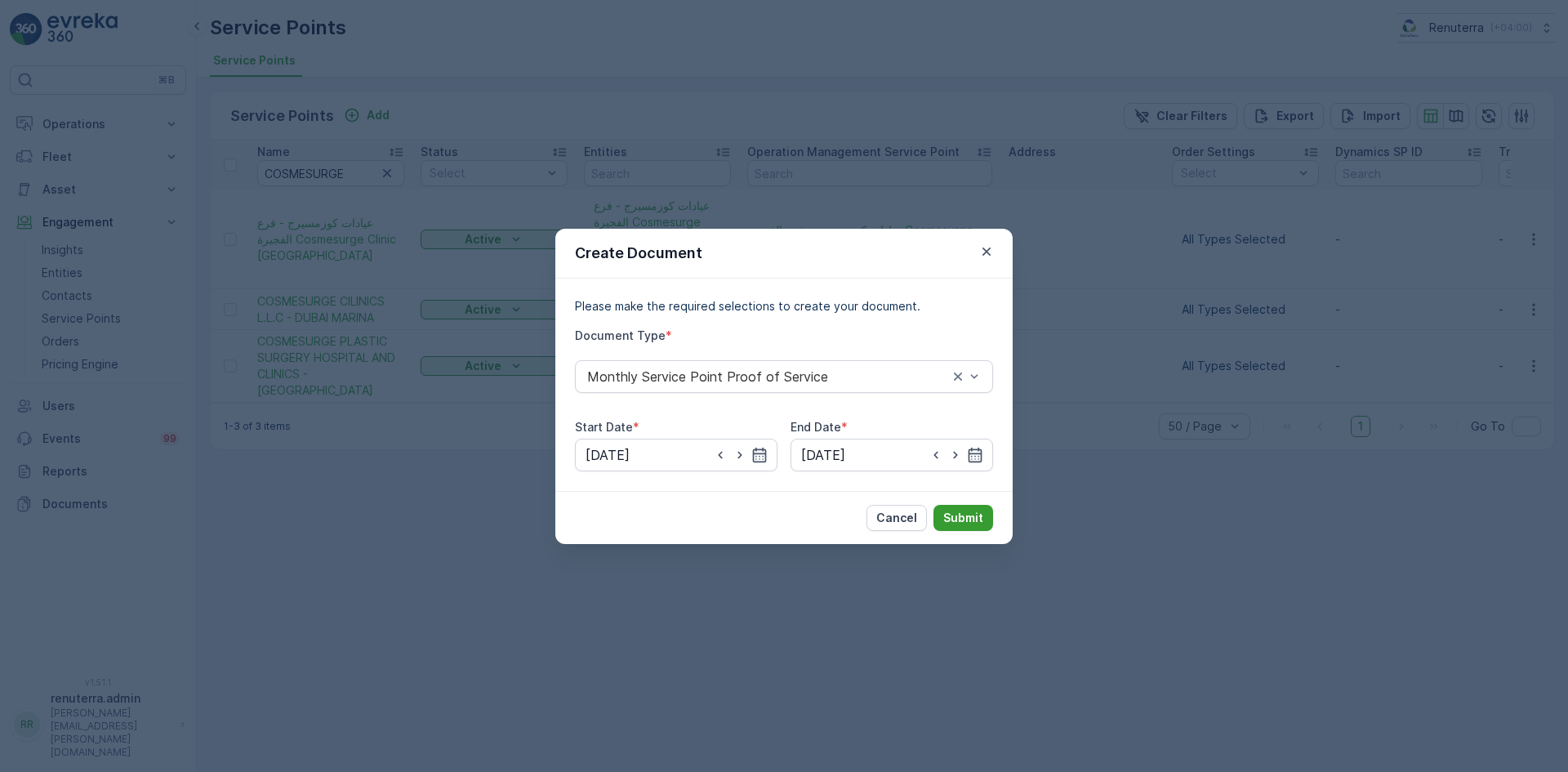
click at [954, 522] on p "Submit" at bounding box center [963, 517] width 40 height 16
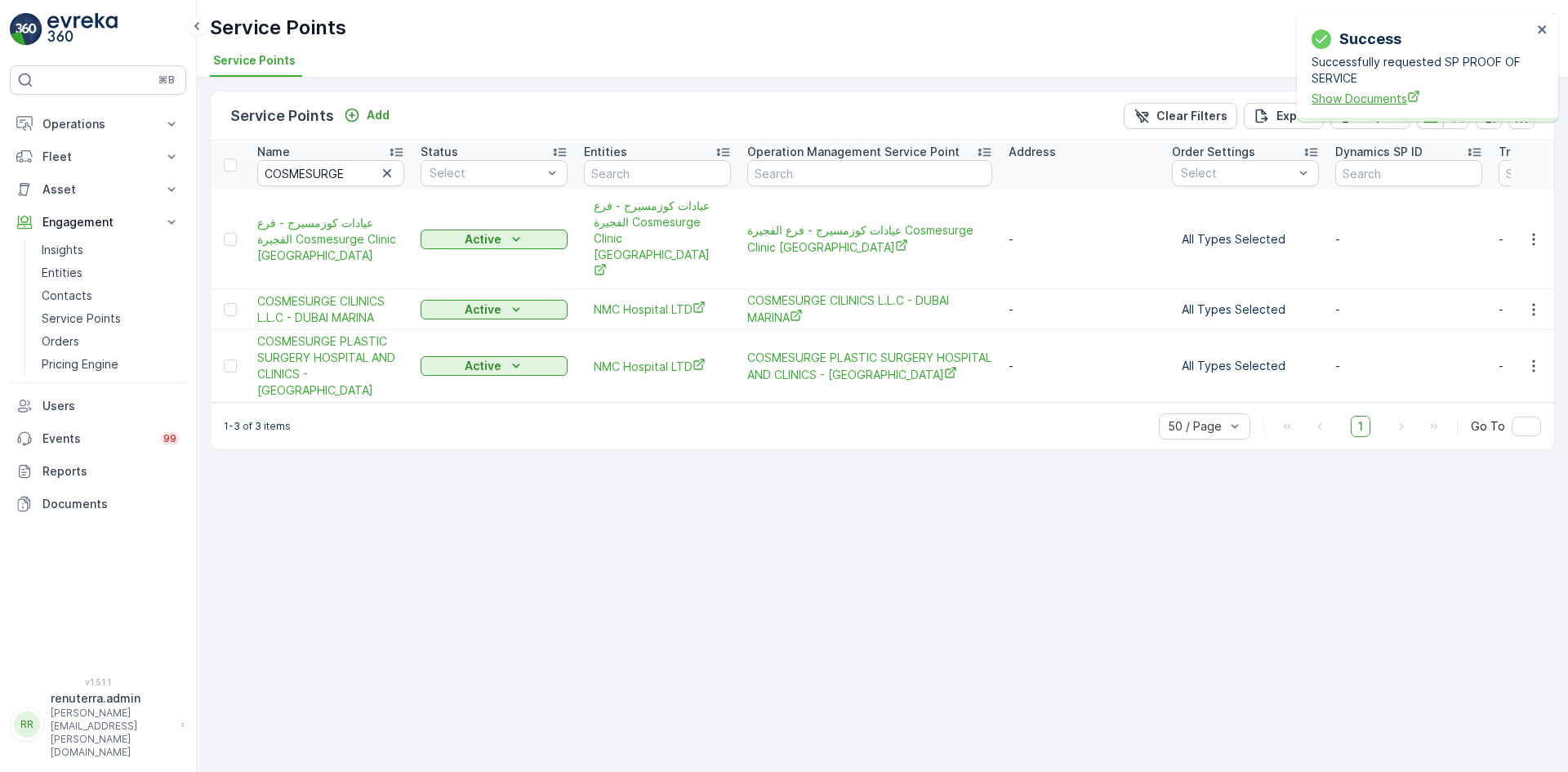
click at [1360, 106] on div "Success Successfully requested SP PROOF OF SERVICE Show Documents" at bounding box center [1421, 67] width 230 height 89
click at [1360, 106] on span "Show Documents" at bounding box center [1421, 98] width 221 height 17
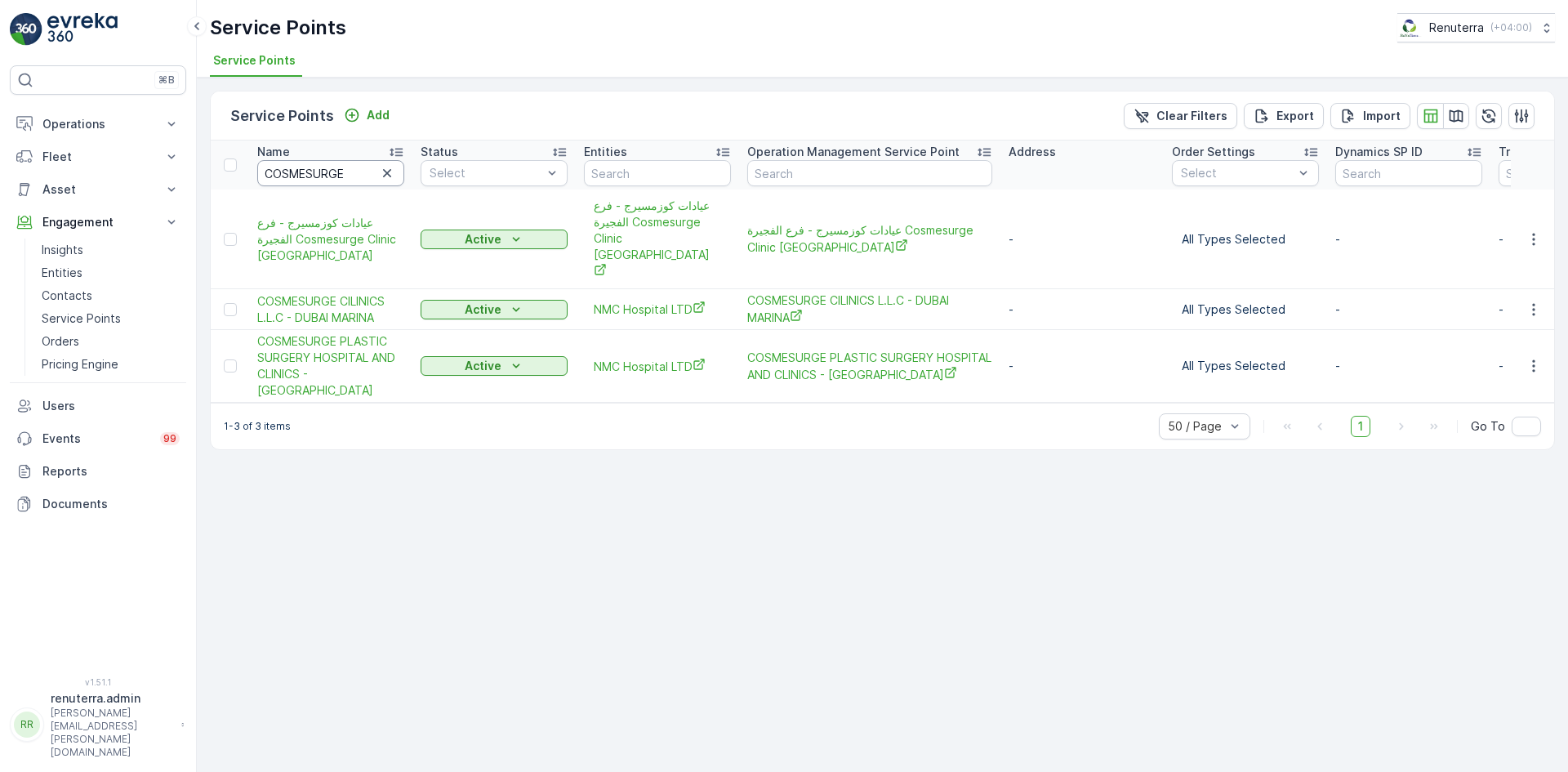
click at [345, 180] on input "COSMESURGE" at bounding box center [331, 173] width 147 height 26
type input "C"
type input "nmc"
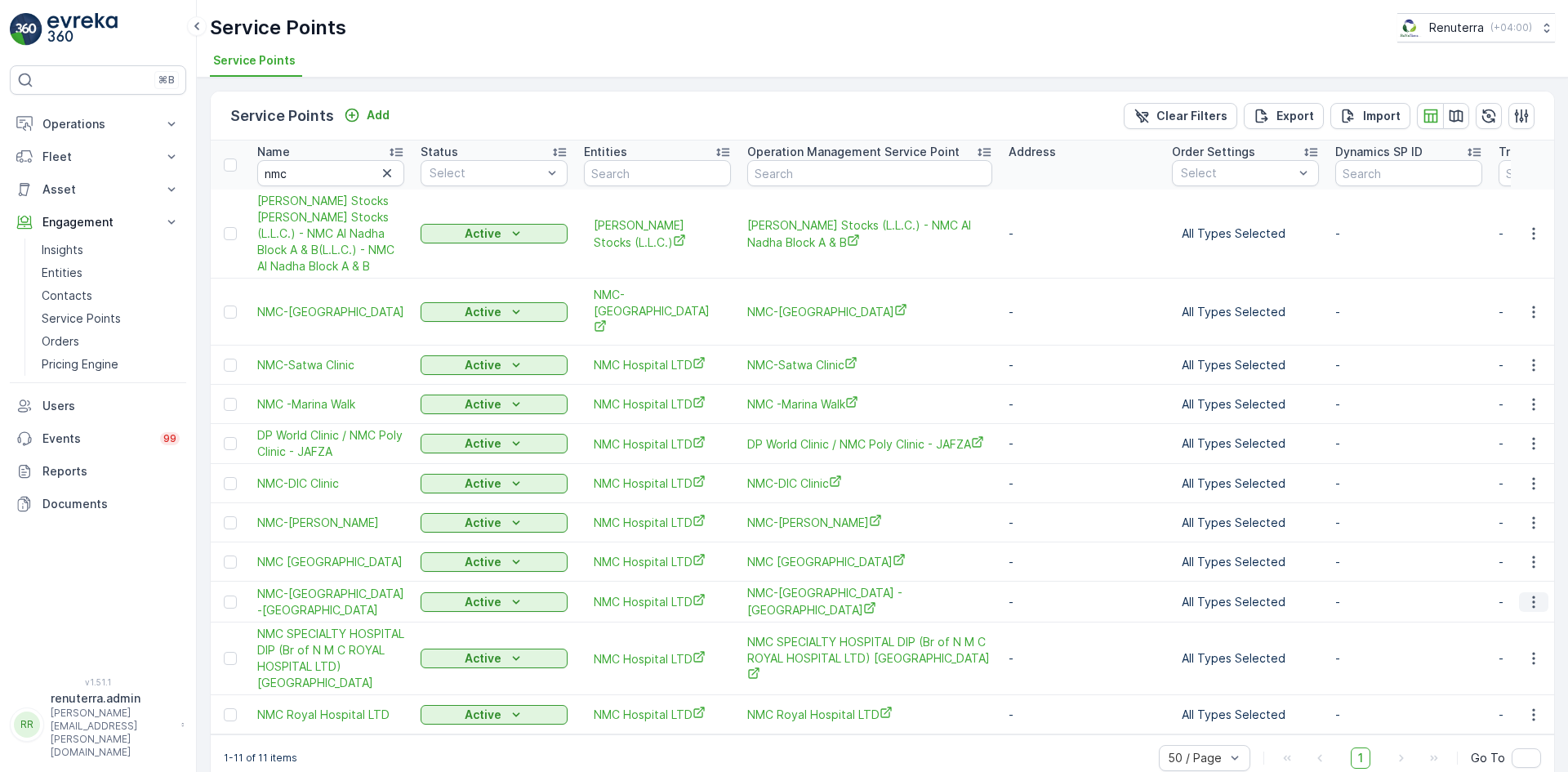
click at [1534, 594] on icon "button" at bounding box center [1533, 602] width 16 height 16
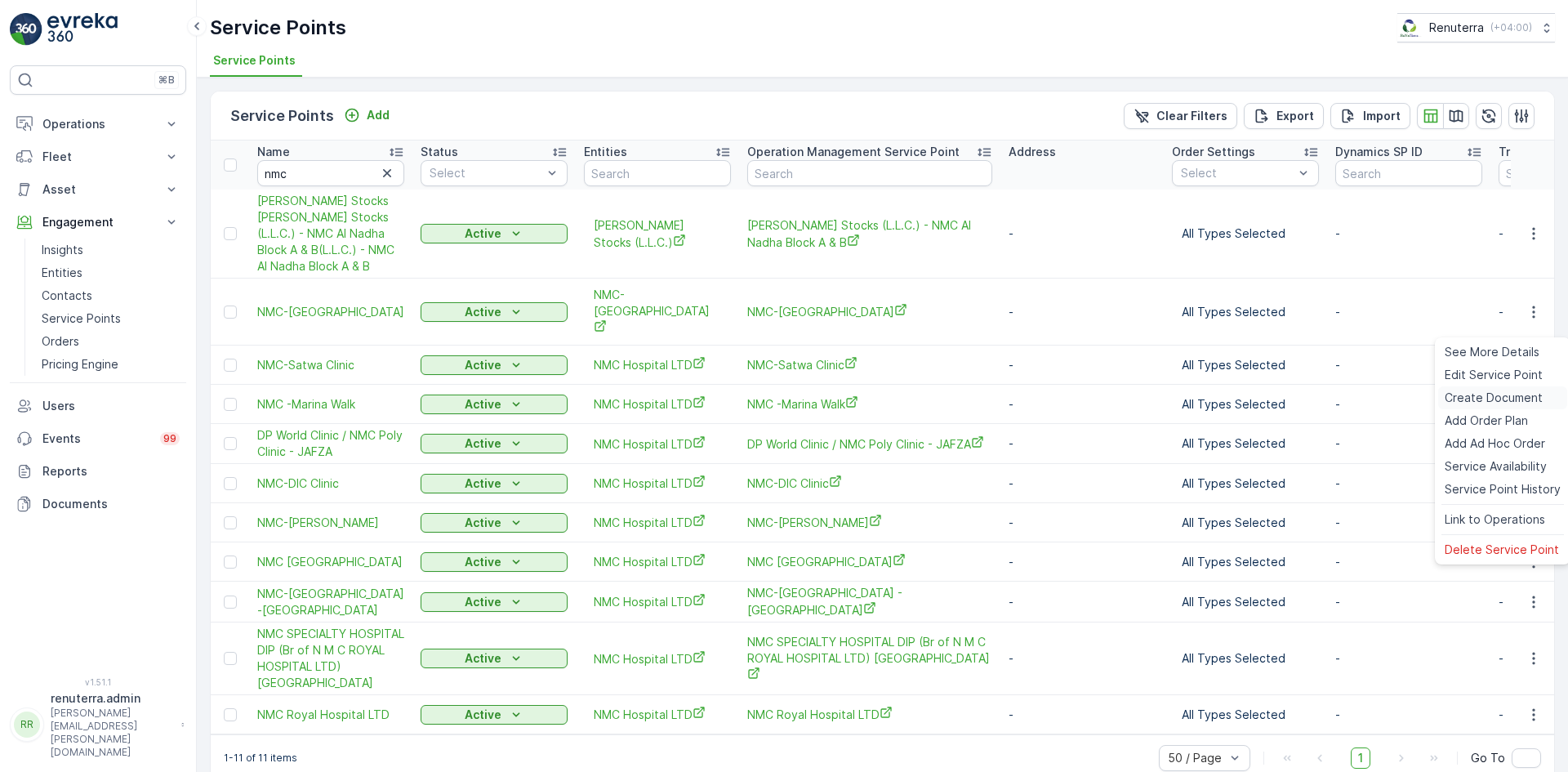
click at [1485, 399] on span "Create Document" at bounding box center [1493, 397] width 98 height 16
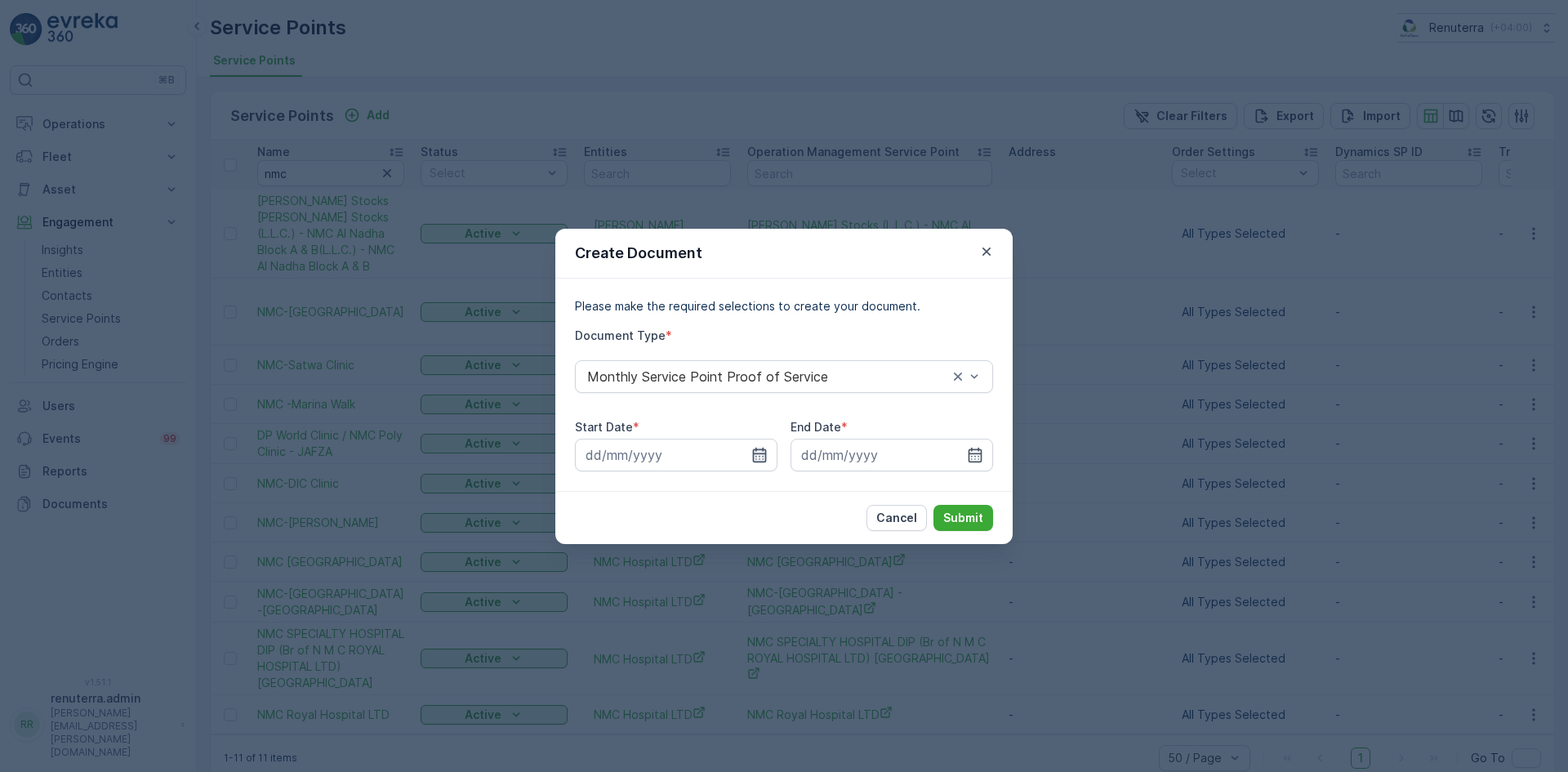
click at [751, 451] on icon "button" at bounding box center [758, 454] width 16 height 16
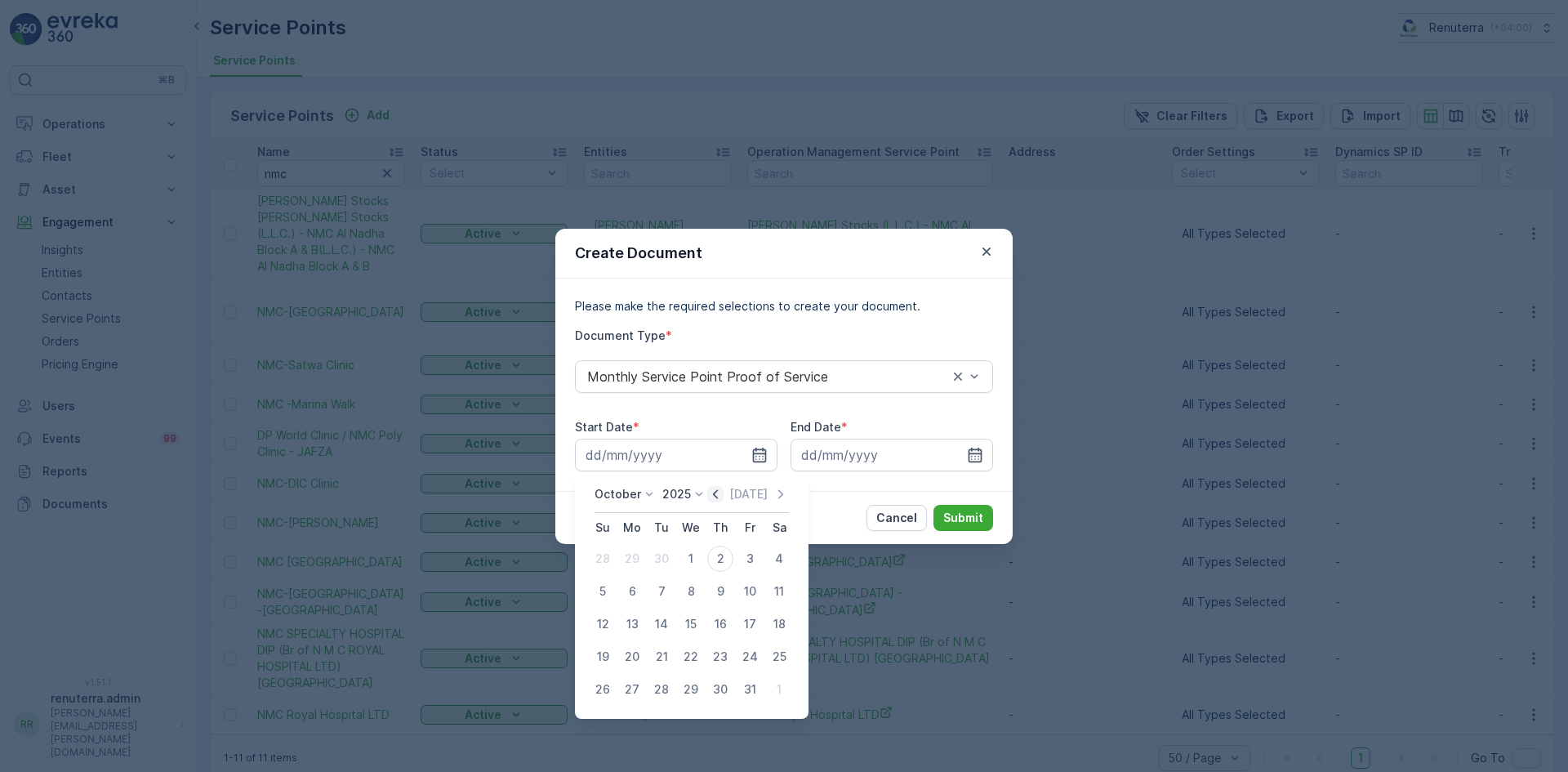
click at [716, 493] on icon "button" at bounding box center [715, 493] width 16 height 16
click at [626, 564] on div "1" at bounding box center [632, 558] width 26 height 26
type input "01.09.2025"
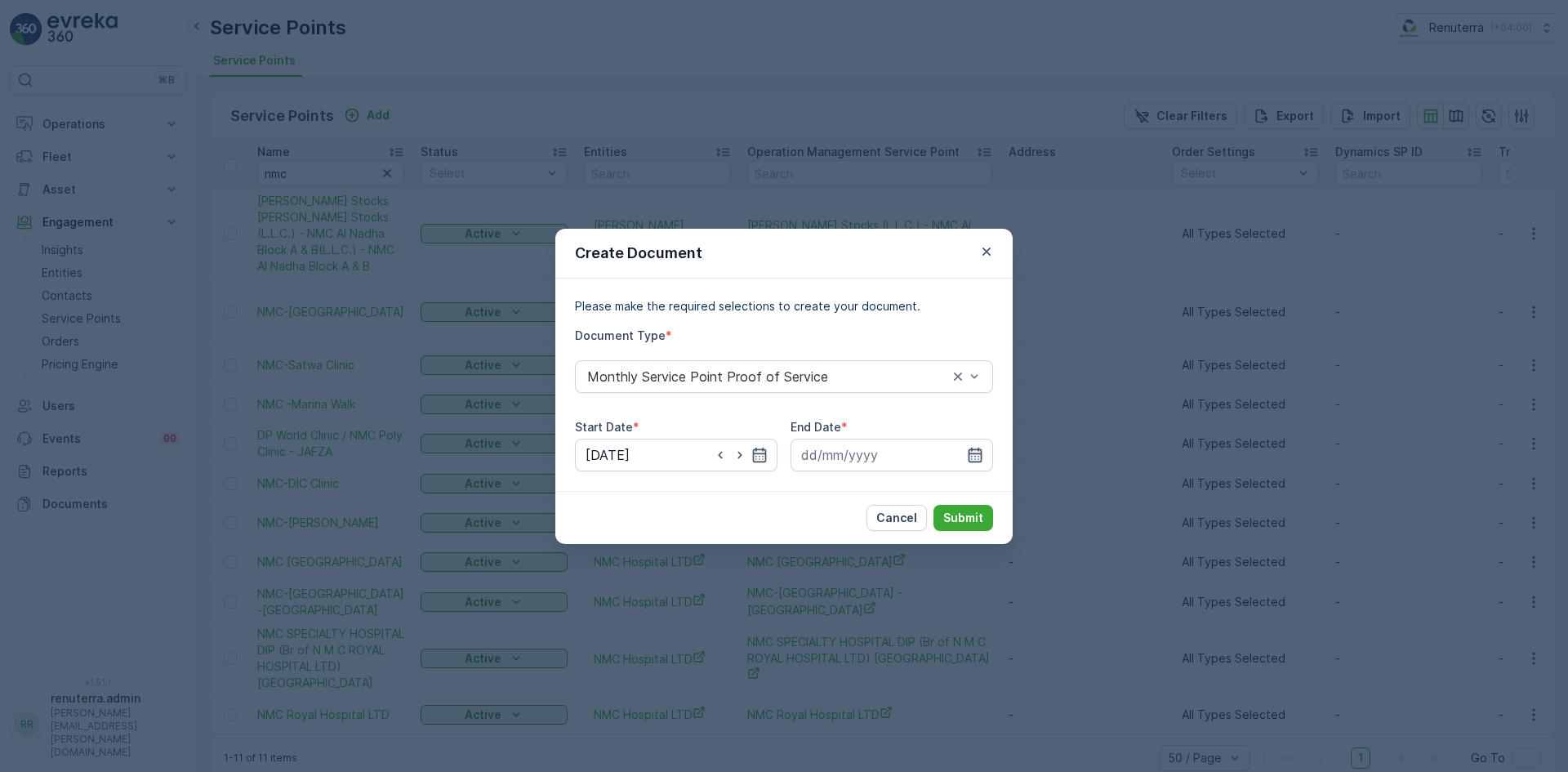
click at [969, 453] on icon "button" at bounding box center [975, 454] width 14 height 15
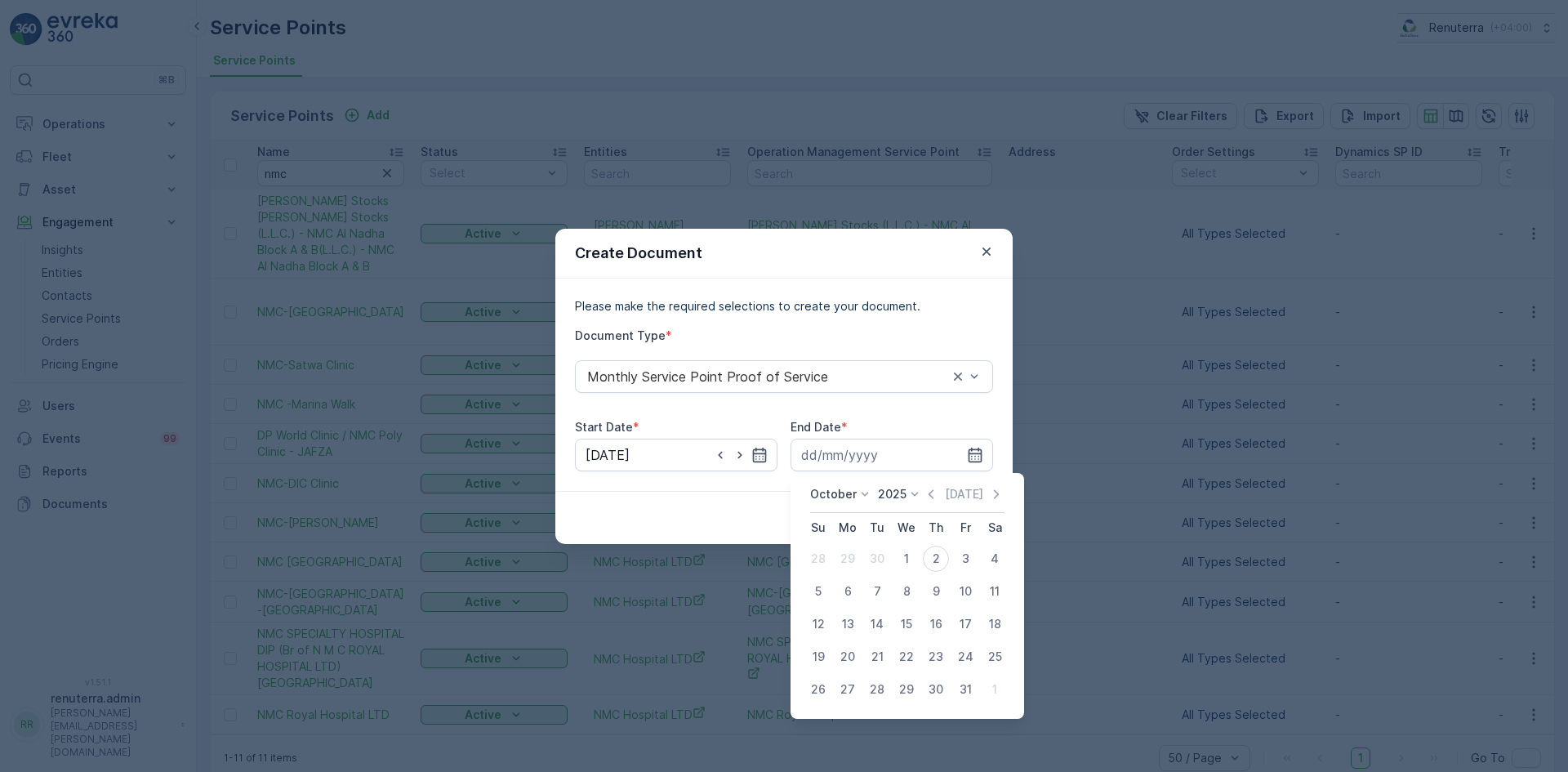
drag, startPoint x: 934, startPoint y: 493, endPoint x: 909, endPoint y: 541, distance: 54.1
click at [932, 497] on icon "button" at bounding box center [930, 493] width 16 height 16
click at [882, 688] on div "30" at bounding box center [877, 689] width 26 height 26
type input "30.09.2025"
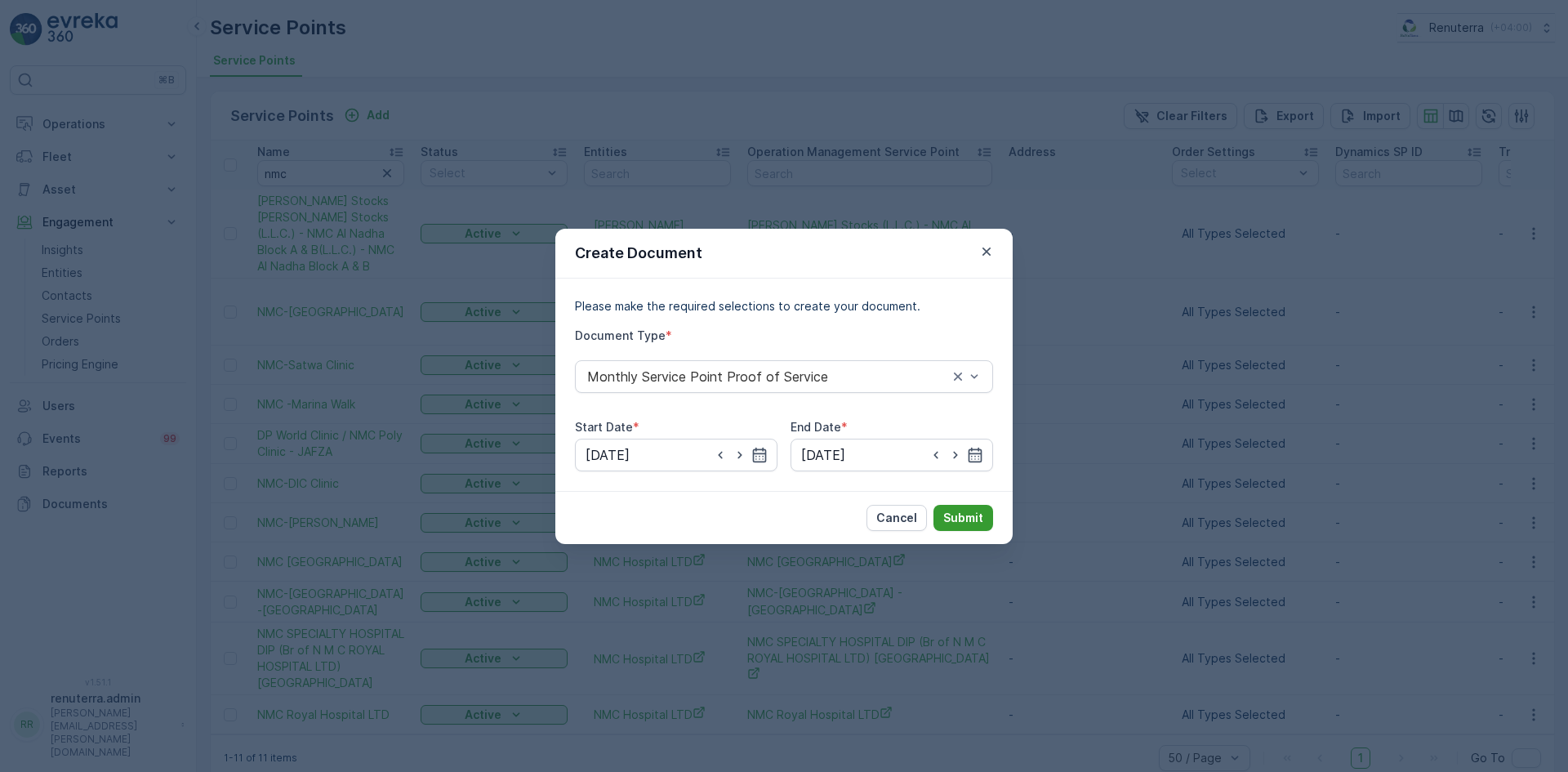
click at [961, 518] on p "Submit" at bounding box center [963, 517] width 40 height 16
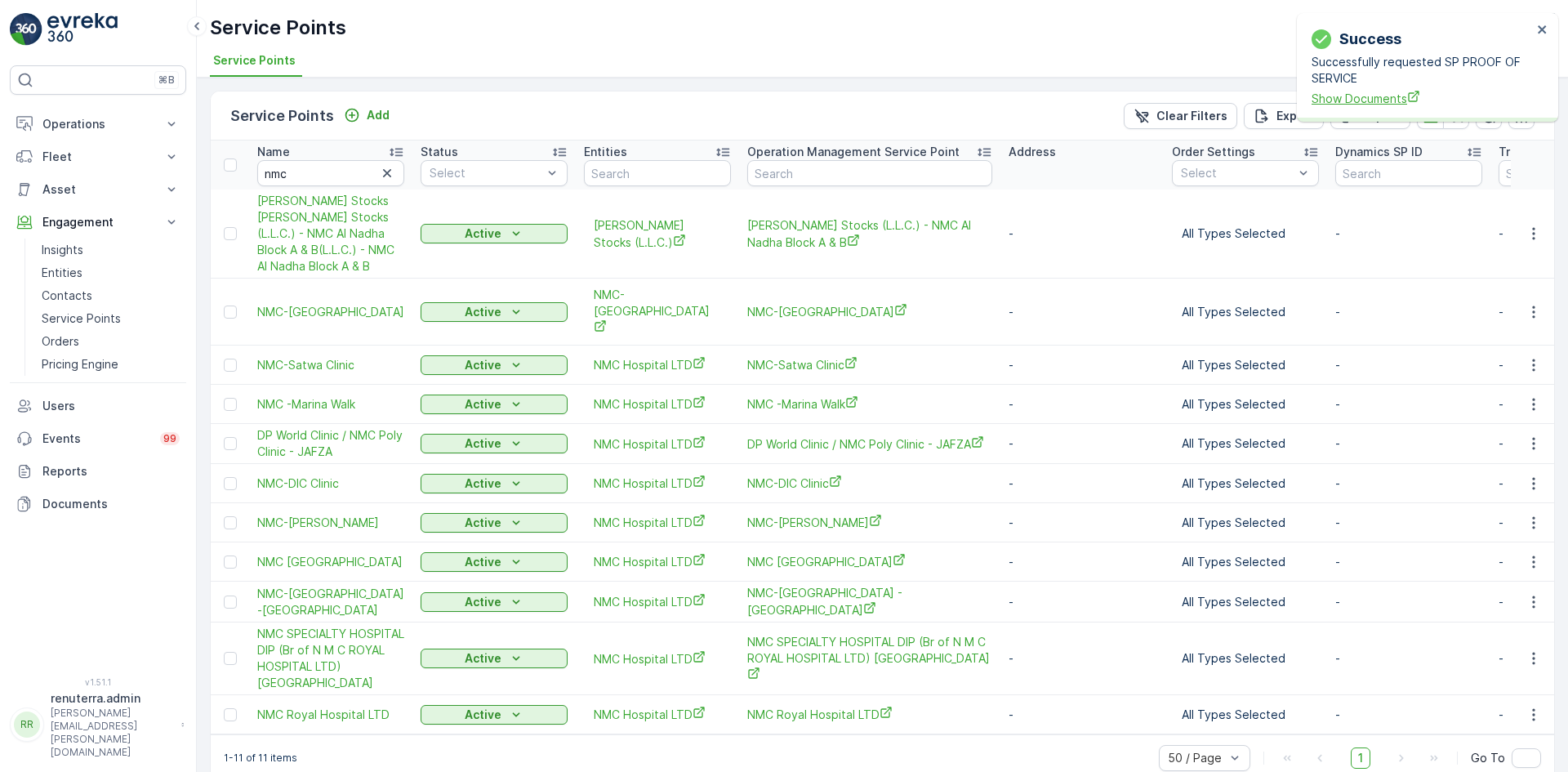
click at [1378, 103] on span "Show Documents" at bounding box center [1421, 98] width 221 height 17
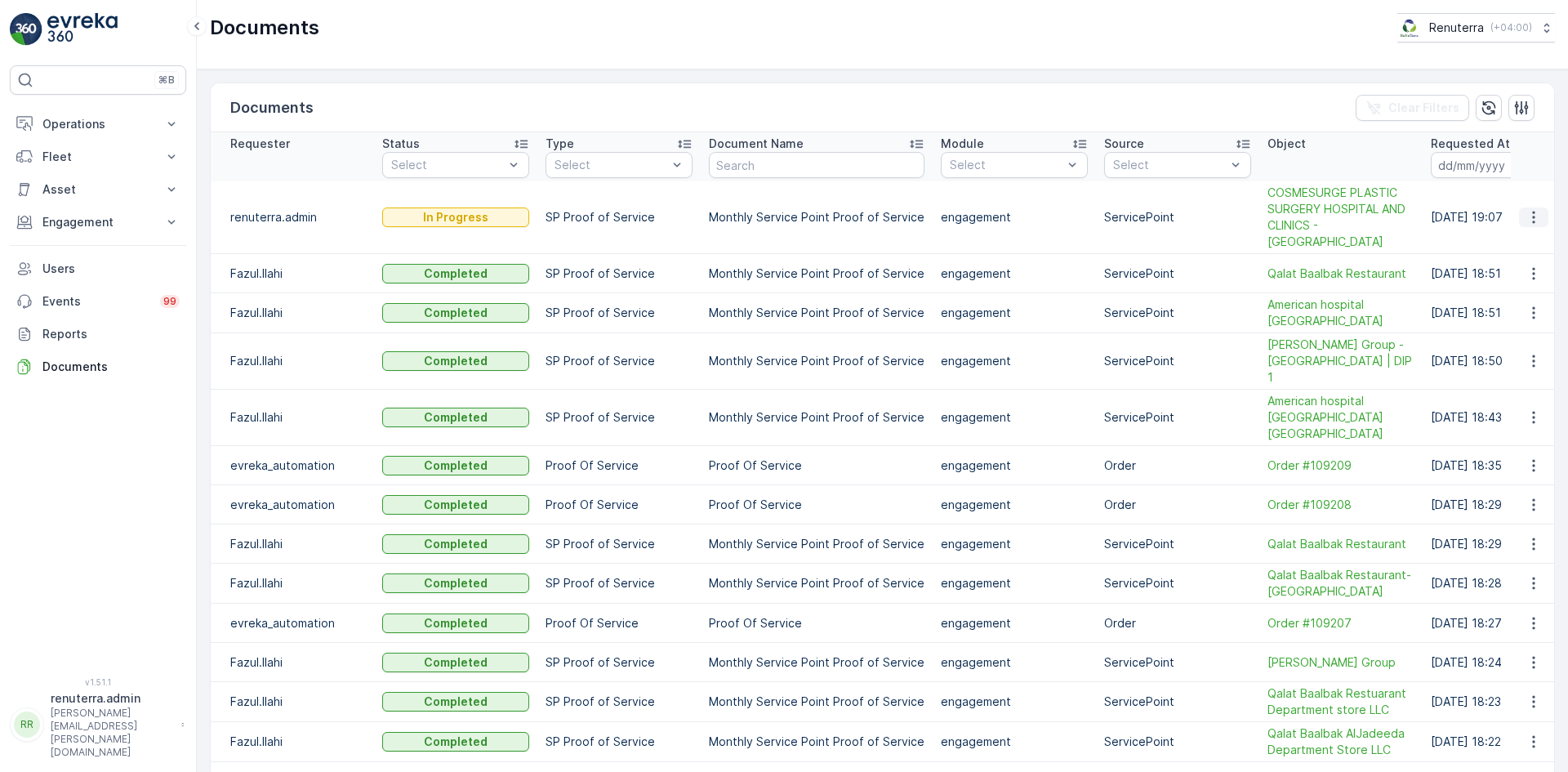
click at [1528, 218] on button "button" at bounding box center [1533, 216] width 29 height 19
click at [1528, 242] on ul "See Details" at bounding box center [1529, 233] width 82 height 29
click at [1532, 215] on icon "button" at bounding box center [1533, 217] width 3 height 13
click at [1526, 230] on span "See Details" at bounding box center [1529, 233] width 63 height 16
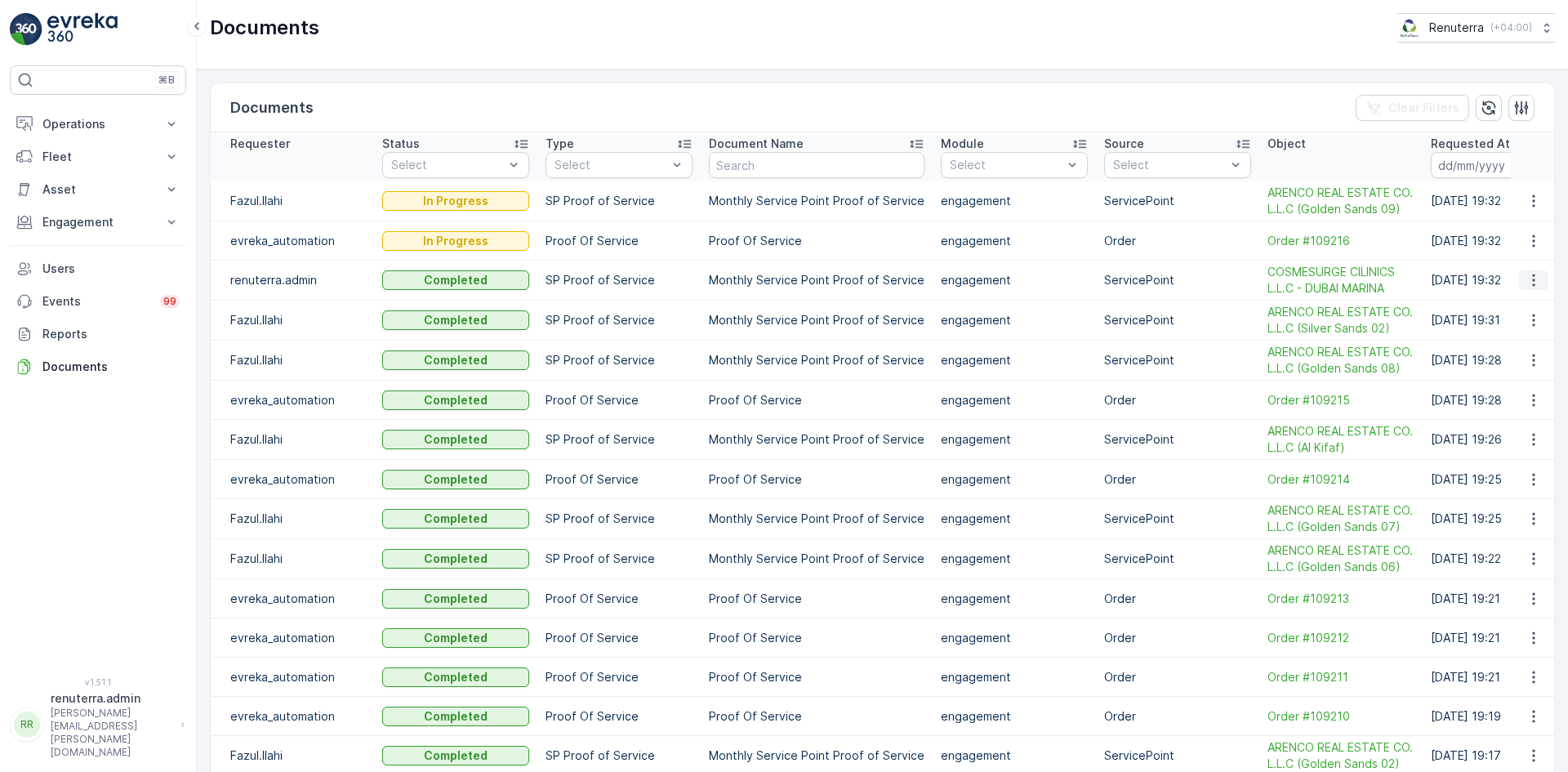
click at [1533, 280] on icon "button" at bounding box center [1533, 279] width 16 height 16
click at [1528, 301] on span "See Details" at bounding box center [1529, 304] width 63 height 16
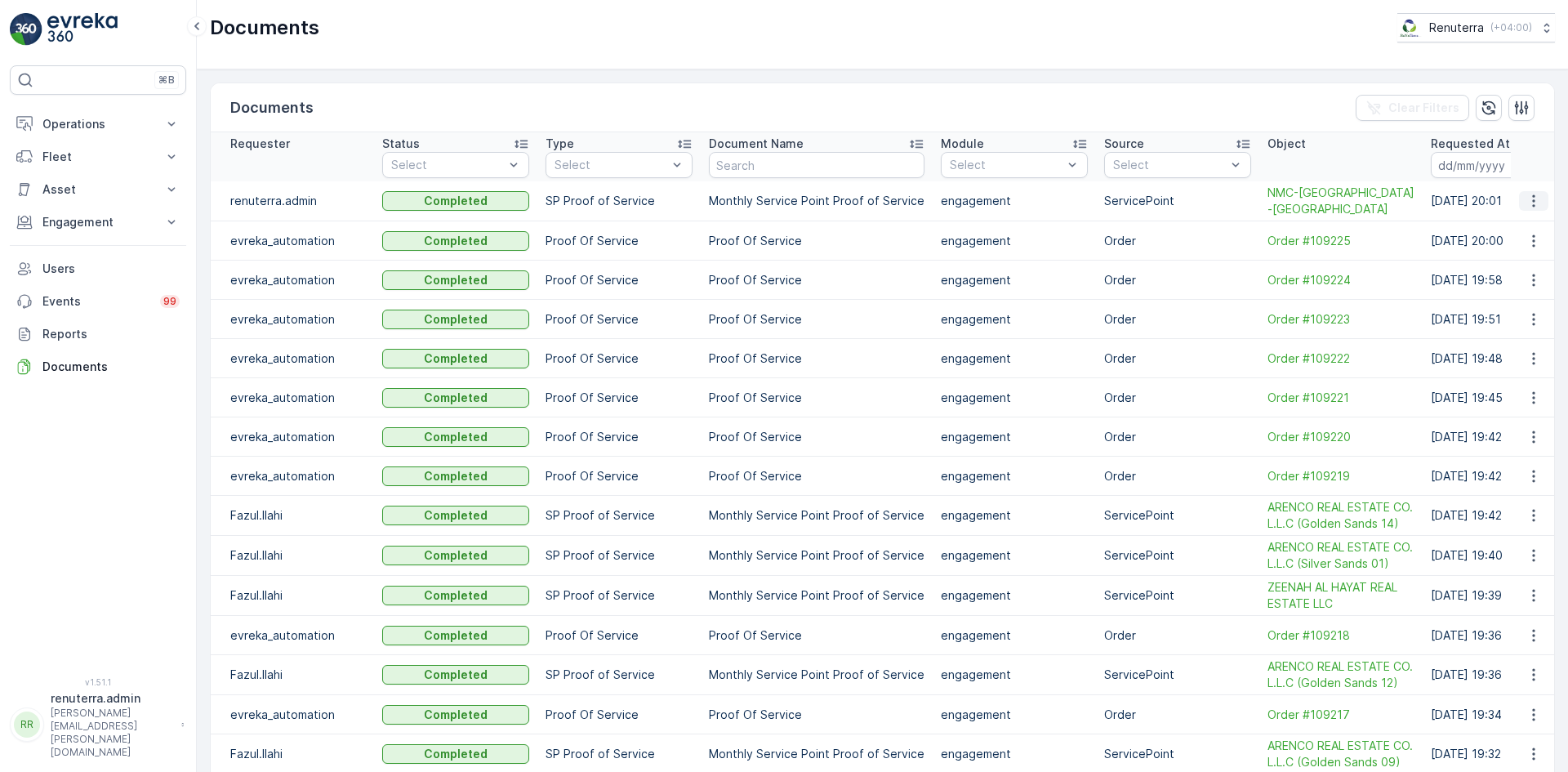
click at [1525, 206] on icon "button" at bounding box center [1533, 201] width 16 height 16
click at [1524, 217] on div "See Details" at bounding box center [1529, 225] width 76 height 23
